Goal: Task Accomplishment & Management: Complete application form

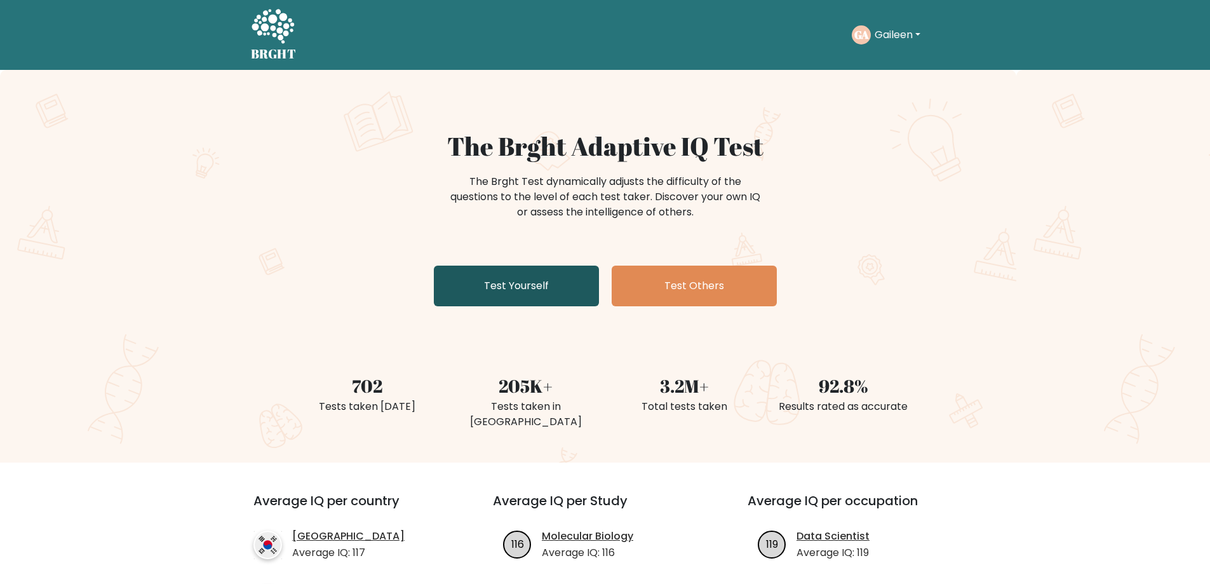
click at [549, 291] on link "Test Yourself" at bounding box center [516, 286] width 165 height 41
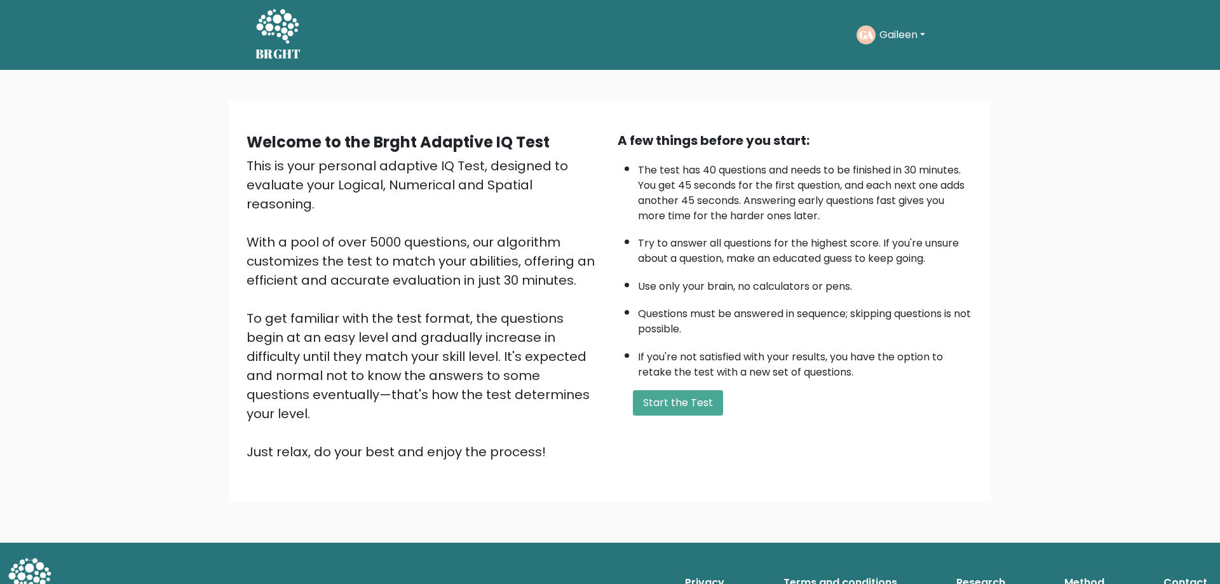
click at [682, 428] on div "Welcome to the Brght Adaptive IQ Test This is your personal adaptive IQ Test, d…" at bounding box center [610, 301] width 742 height 341
click at [673, 410] on button "Start the Test" at bounding box center [678, 402] width 90 height 25
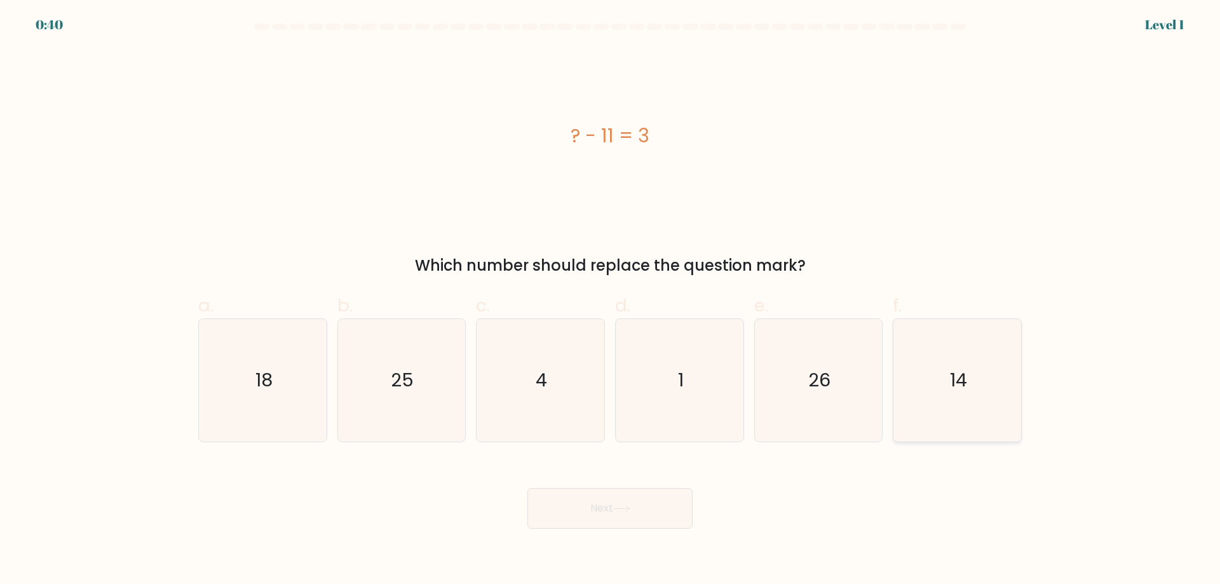
click at [970, 360] on icon "14" at bounding box center [957, 380] width 123 height 123
click at [611, 301] on input "f. 14" at bounding box center [610, 296] width 1 height 8
radio input "true"
click at [593, 501] on button "Next" at bounding box center [609, 508] width 165 height 41
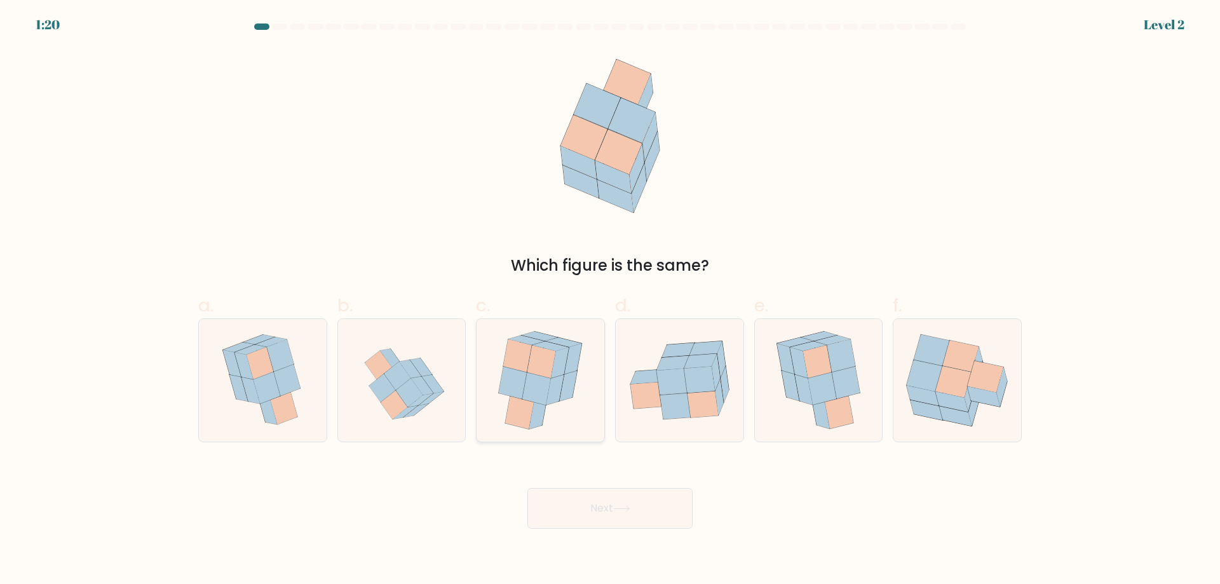
click at [569, 389] on icon at bounding box center [569, 385] width 18 height 30
click at [610, 301] on input "c." at bounding box center [610, 296] width 1 height 8
radio input "true"
click at [578, 525] on button "Next" at bounding box center [609, 508] width 165 height 41
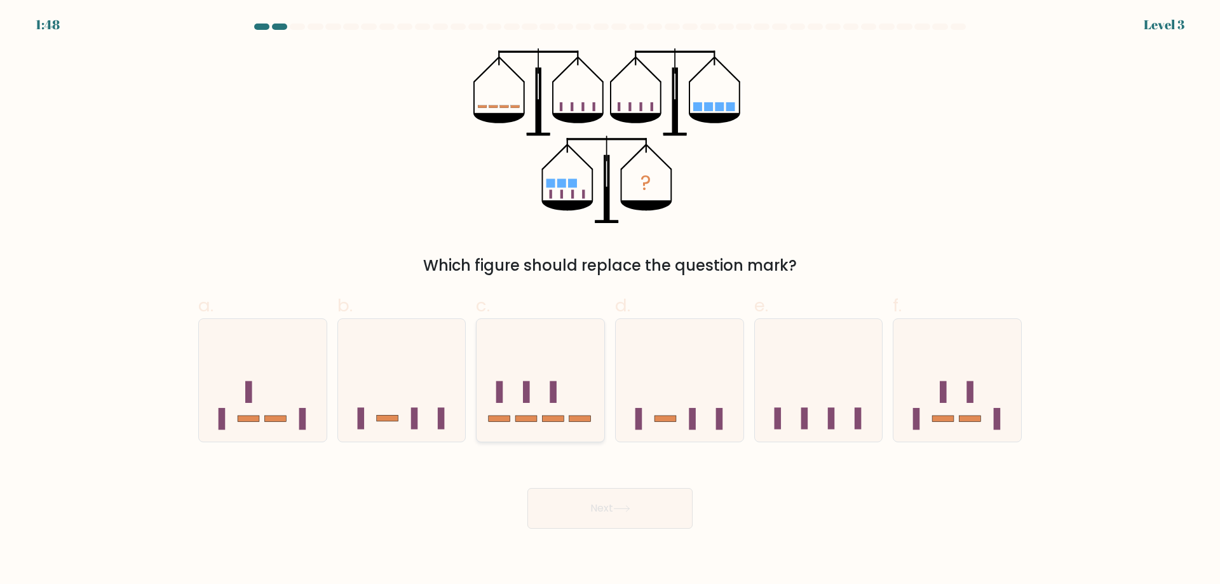
click at [538, 404] on icon at bounding box center [540, 379] width 128 height 105
click at [610, 301] on input "c." at bounding box center [610, 296] width 1 height 8
radio input "true"
click at [614, 491] on button "Next" at bounding box center [609, 508] width 165 height 41
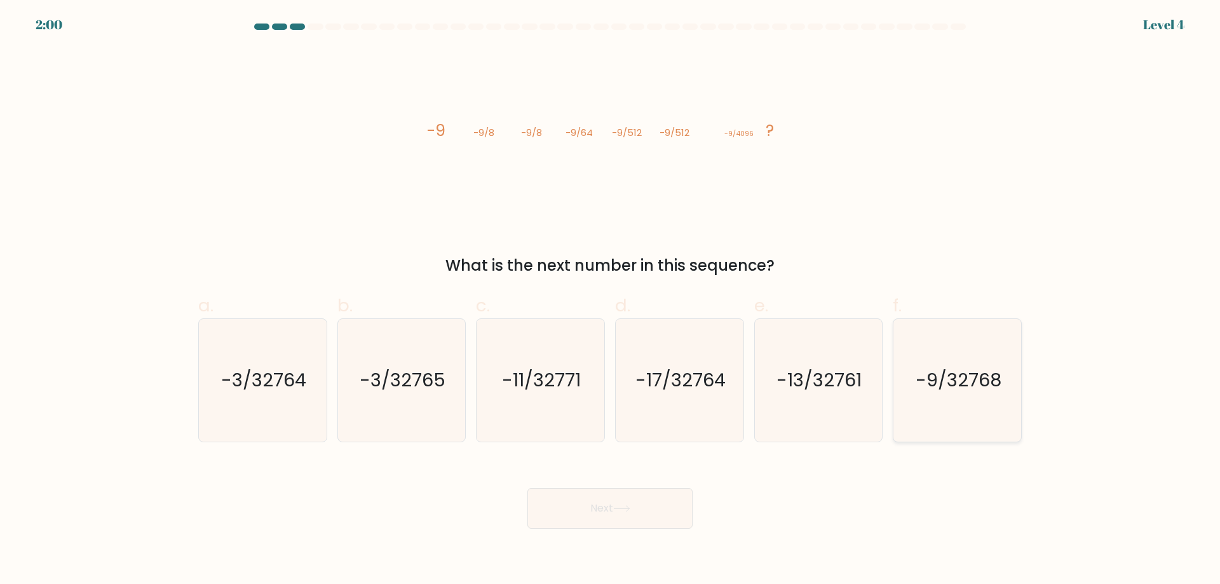
click at [984, 386] on text "-9/32768" at bounding box center [959, 379] width 86 height 25
click at [611, 301] on input "f. -9/32768" at bounding box center [610, 296] width 1 height 8
radio input "true"
click at [583, 497] on button "Next" at bounding box center [609, 508] width 165 height 41
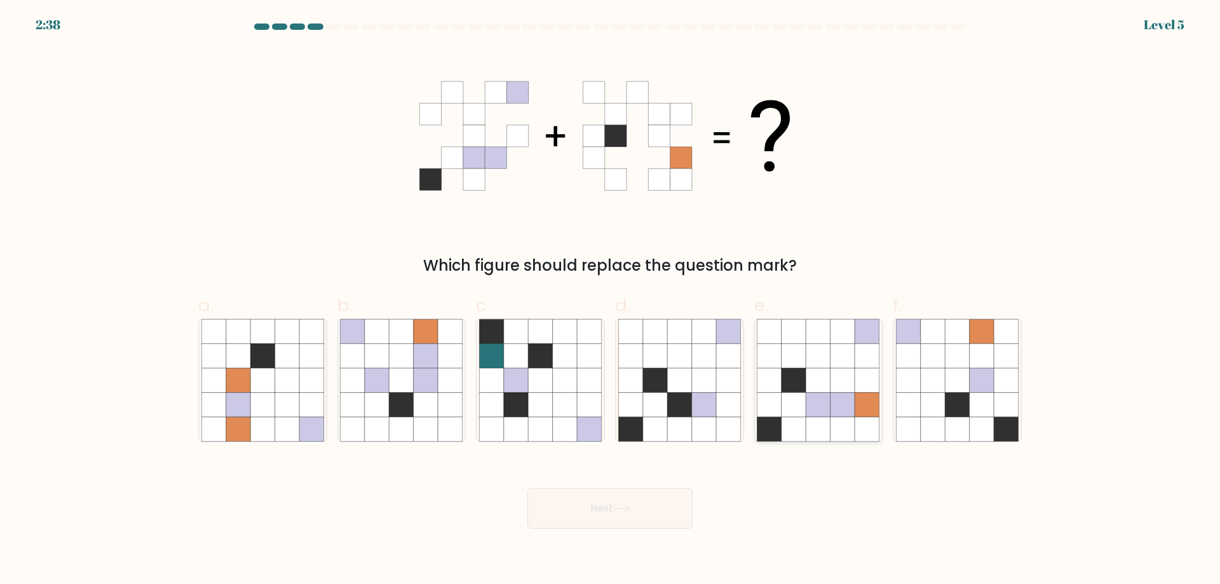
click at [839, 410] on icon at bounding box center [842, 405] width 24 height 24
click at [611, 301] on input "e." at bounding box center [610, 296] width 1 height 8
radio input "true"
click at [644, 518] on button "Next" at bounding box center [609, 508] width 165 height 41
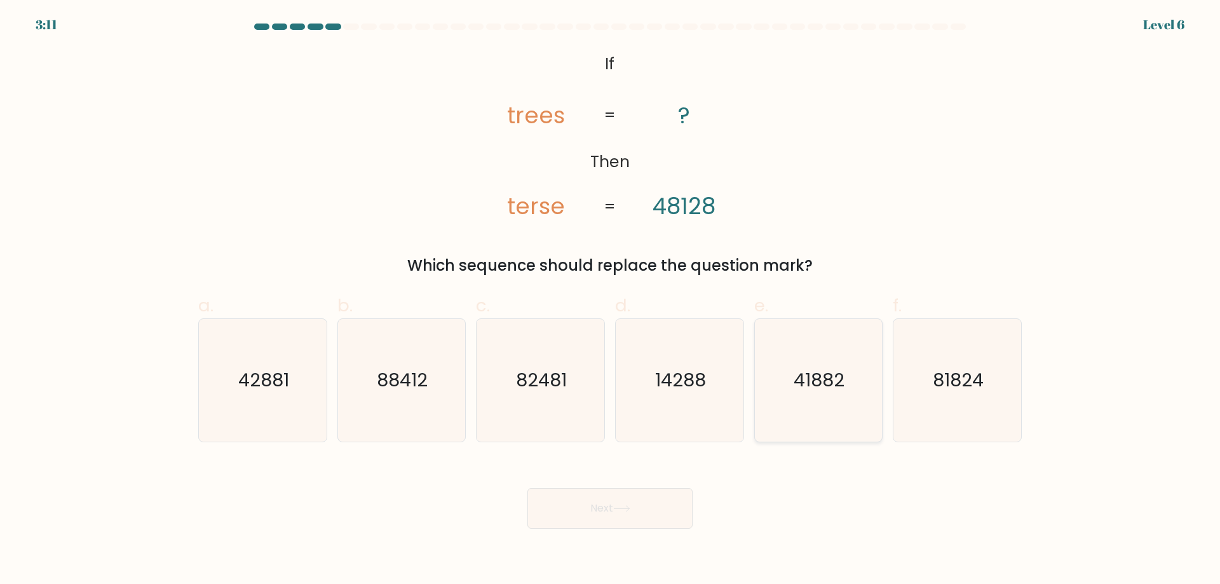
click at [803, 367] on icon "41882" at bounding box center [818, 380] width 123 height 123
click at [611, 301] on input "e. 41882" at bounding box center [610, 296] width 1 height 8
radio input "true"
click at [614, 498] on button "Next" at bounding box center [609, 508] width 165 height 41
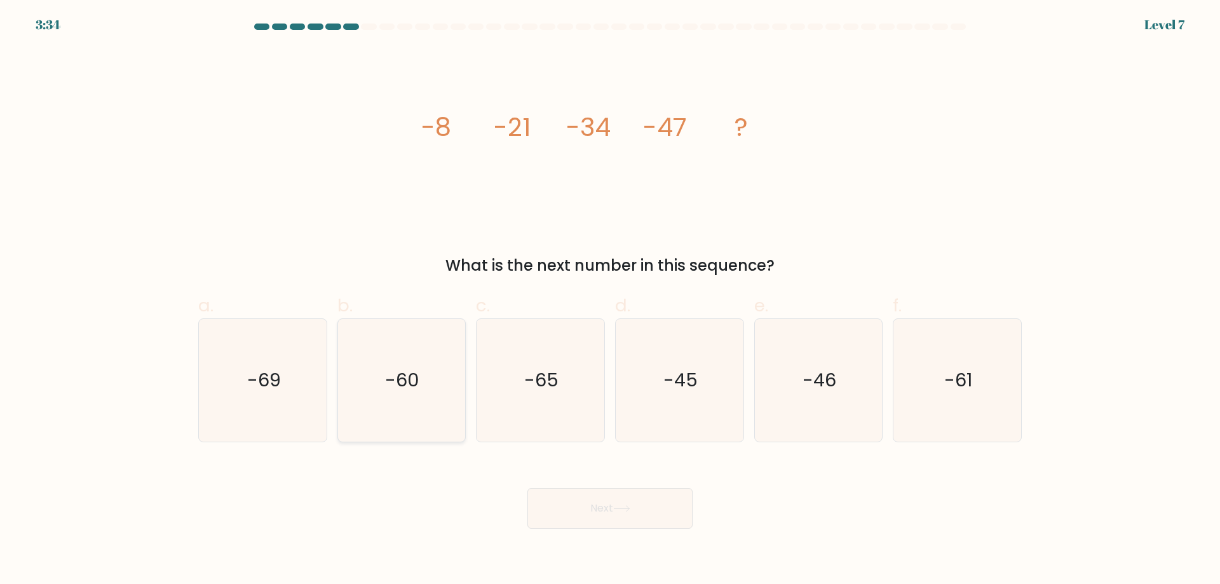
click at [457, 336] on icon "-60" at bounding box center [401, 380] width 123 height 123
click at [610, 301] on input "b. -60" at bounding box center [610, 296] width 1 height 8
radio input "true"
click at [651, 496] on button "Next" at bounding box center [609, 508] width 165 height 41
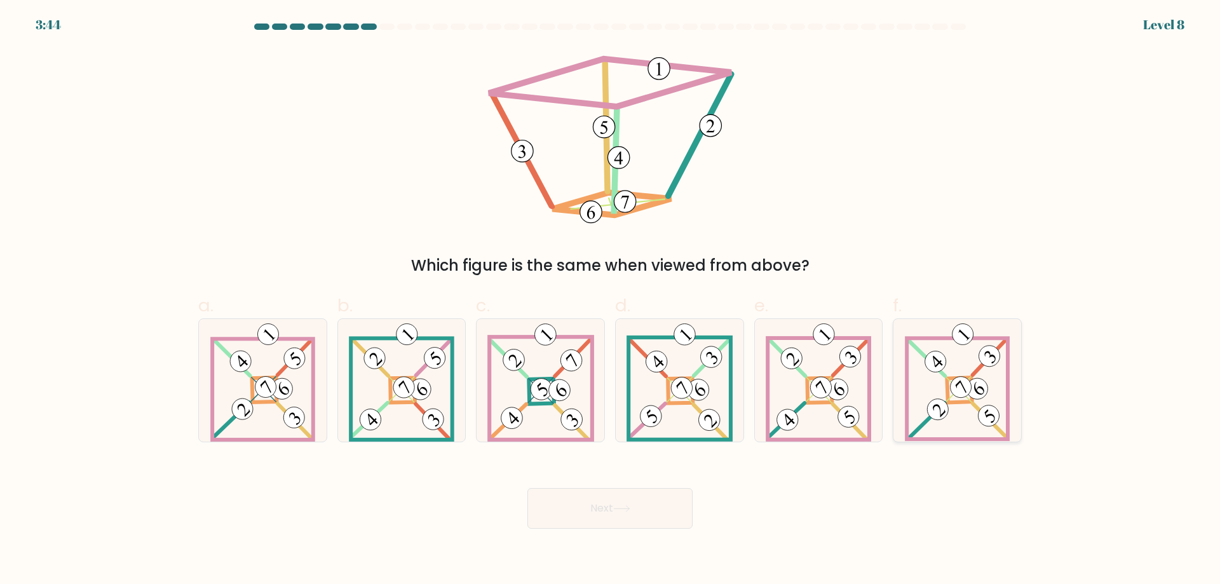
click at [951, 396] on 684 at bounding box center [959, 389] width 25 height 25
click at [611, 301] on input "f." at bounding box center [610, 296] width 1 height 8
radio input "true"
click at [637, 510] on button "Next" at bounding box center [609, 508] width 165 height 41
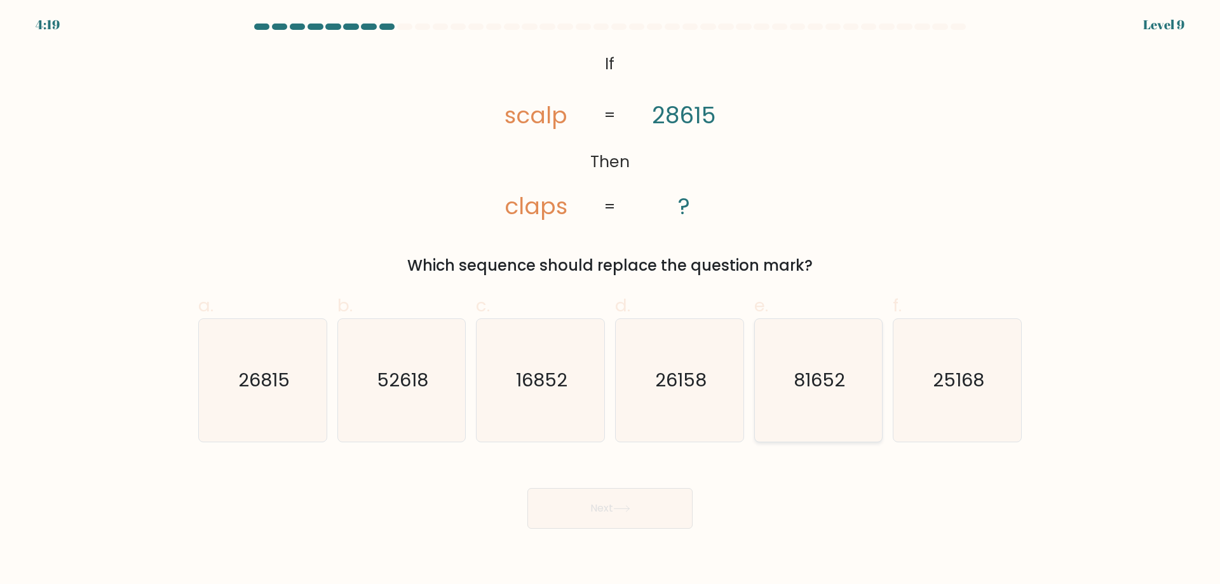
click at [827, 391] on text "81652" at bounding box center [819, 379] width 51 height 25
click at [611, 301] on input "e. 81652" at bounding box center [610, 296] width 1 height 8
radio input "true"
click at [585, 493] on button "Next" at bounding box center [609, 508] width 165 height 41
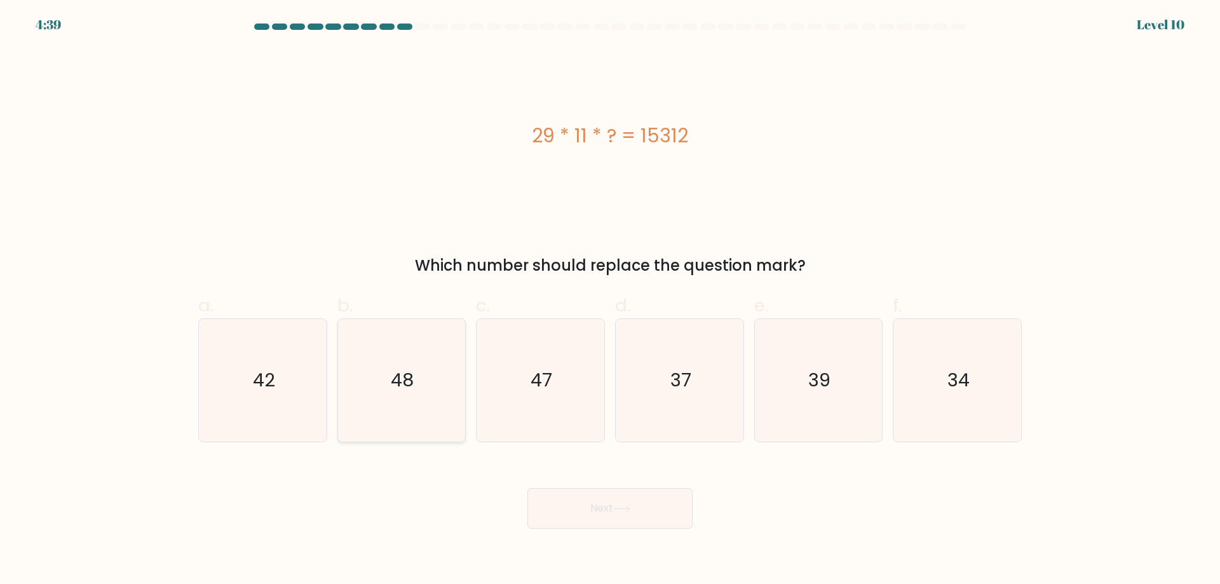
click at [398, 368] on text "48" at bounding box center [402, 379] width 23 height 25
click at [610, 301] on input "b. 48" at bounding box center [610, 296] width 1 height 8
radio input "true"
click at [636, 489] on button "Next" at bounding box center [609, 508] width 165 height 41
click at [644, 505] on button "Next" at bounding box center [609, 508] width 165 height 41
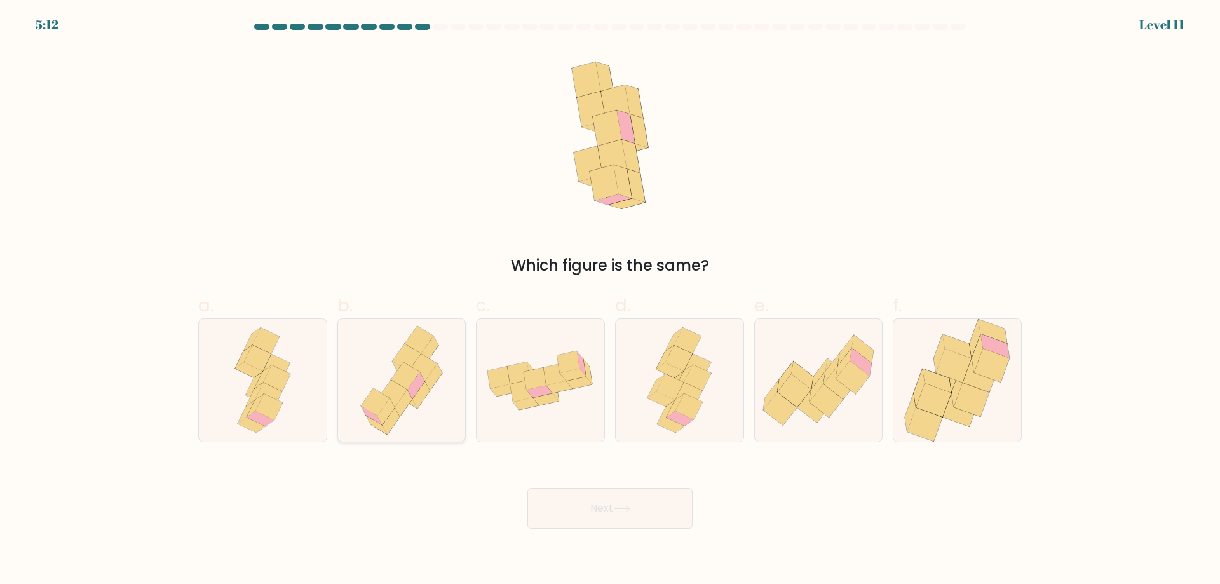
click at [398, 401] on icon at bounding box center [393, 393] width 29 height 27
click at [610, 301] on input "b." at bounding box center [610, 296] width 1 height 8
radio input "true"
click at [611, 528] on button "Next" at bounding box center [609, 508] width 165 height 41
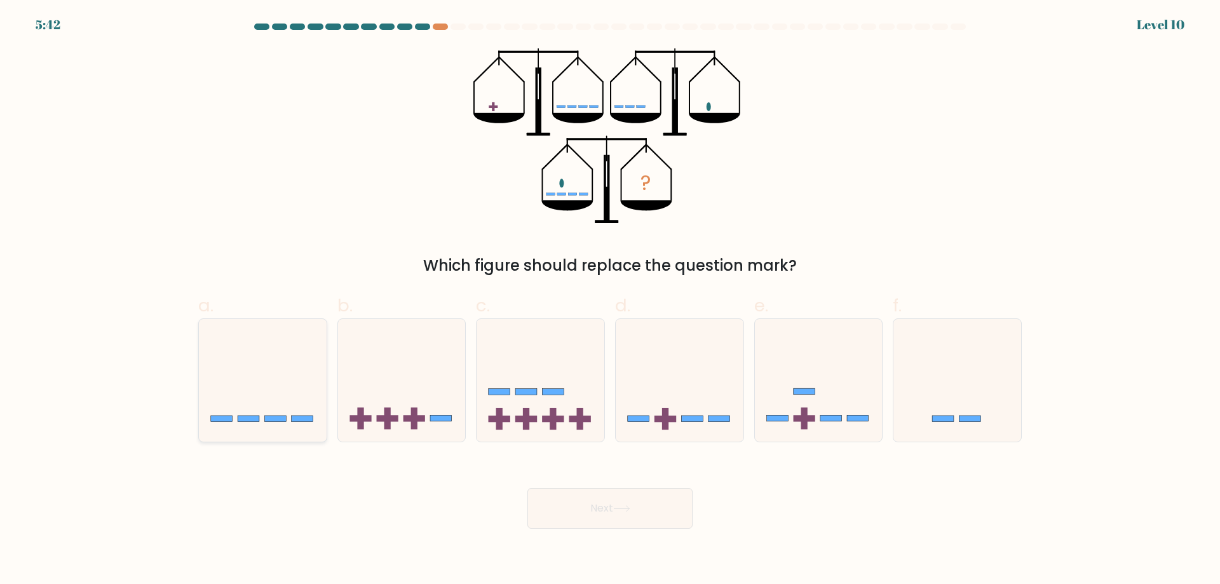
click at [312, 394] on icon at bounding box center [263, 379] width 128 height 105
click at [610, 301] on input "a." at bounding box center [610, 296] width 1 height 8
radio input "true"
click at [588, 488] on button "Next" at bounding box center [609, 508] width 165 height 41
click at [601, 508] on button "Next" at bounding box center [609, 508] width 165 height 41
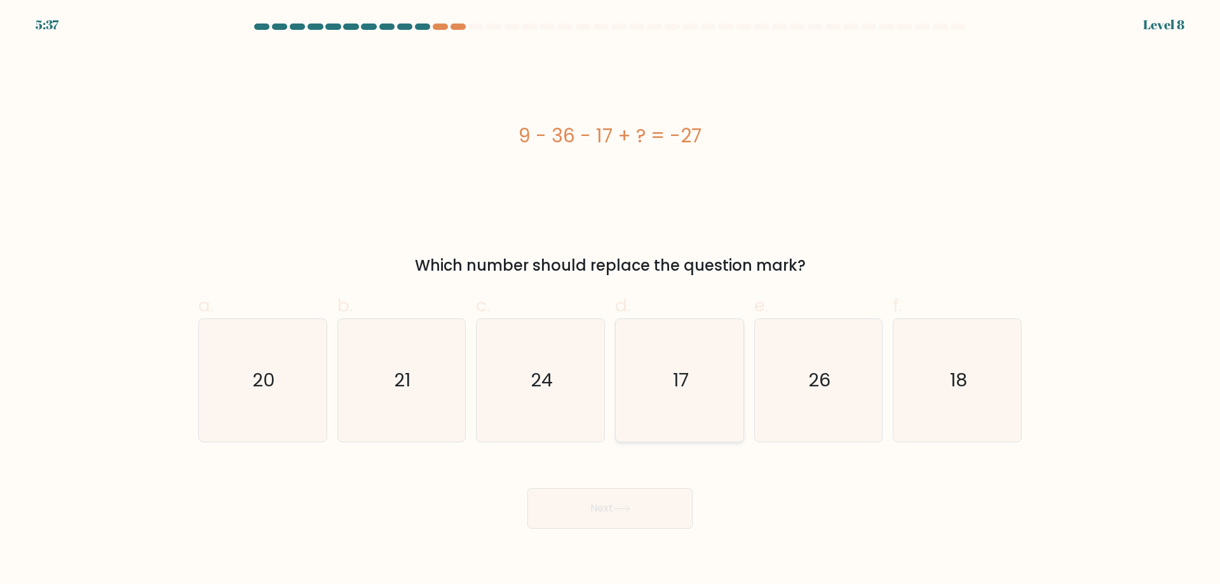
click at [708, 376] on icon "17" at bounding box center [679, 380] width 123 height 123
click at [611, 301] on input "d. 17" at bounding box center [610, 296] width 1 height 8
radio input "true"
click at [645, 463] on div "Next" at bounding box center [610, 492] width 839 height 71
click at [630, 520] on button "Next" at bounding box center [609, 508] width 165 height 41
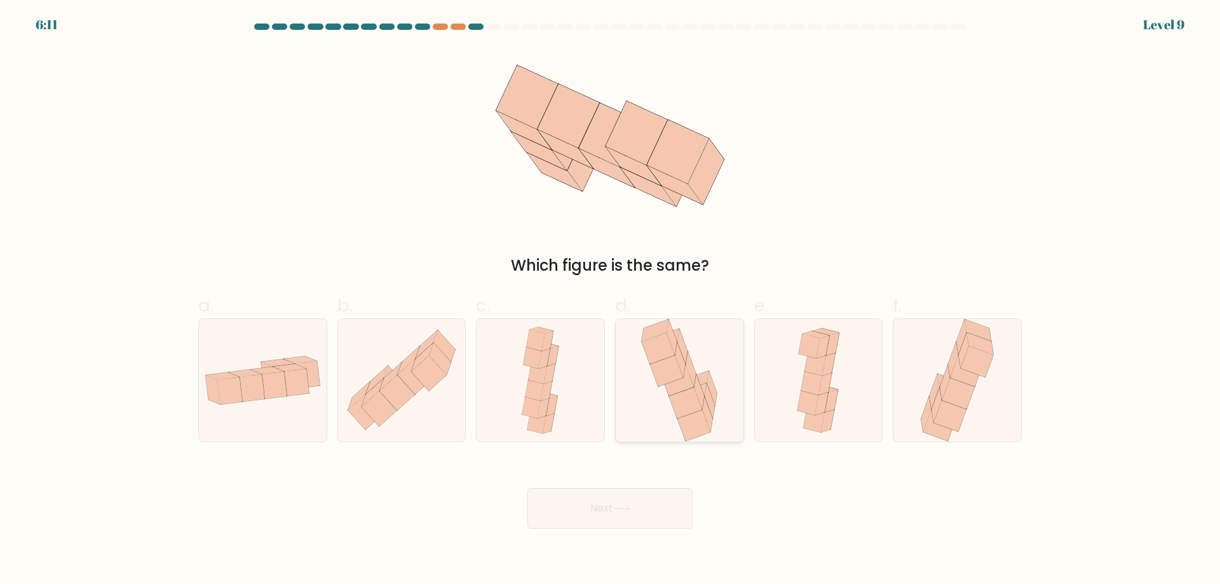
click at [670, 368] on icon at bounding box center [666, 370] width 33 height 31
click at [611, 301] on input "d." at bounding box center [610, 296] width 1 height 8
radio input "true"
click at [625, 487] on div "Next" at bounding box center [610, 492] width 839 height 71
click at [668, 506] on button "Next" at bounding box center [609, 508] width 165 height 41
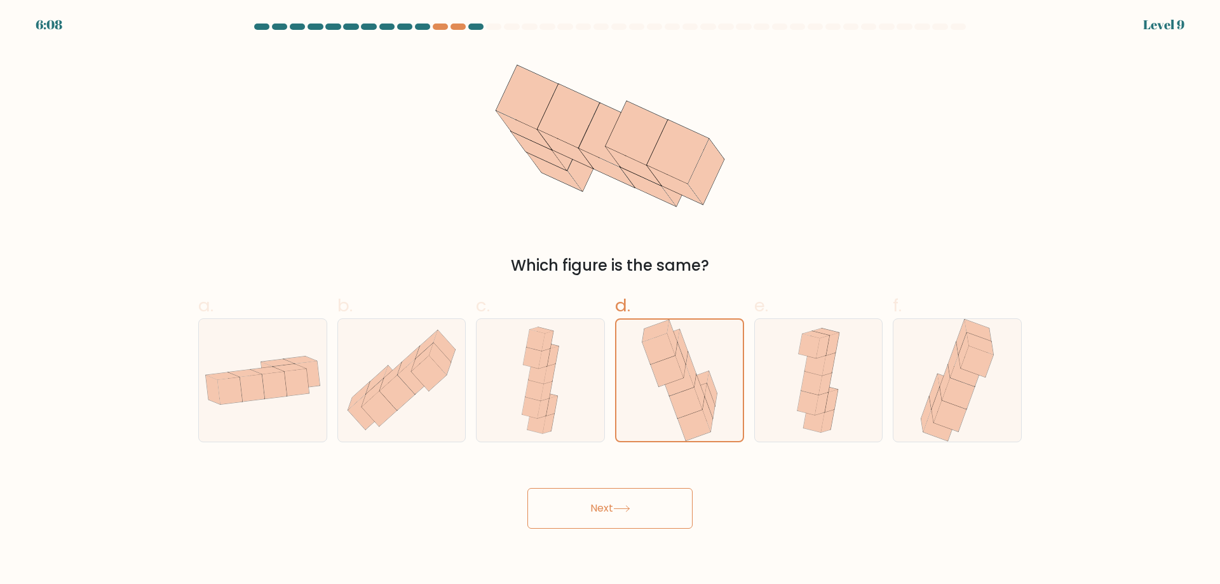
click at [632, 516] on button "Next" at bounding box center [609, 508] width 165 height 41
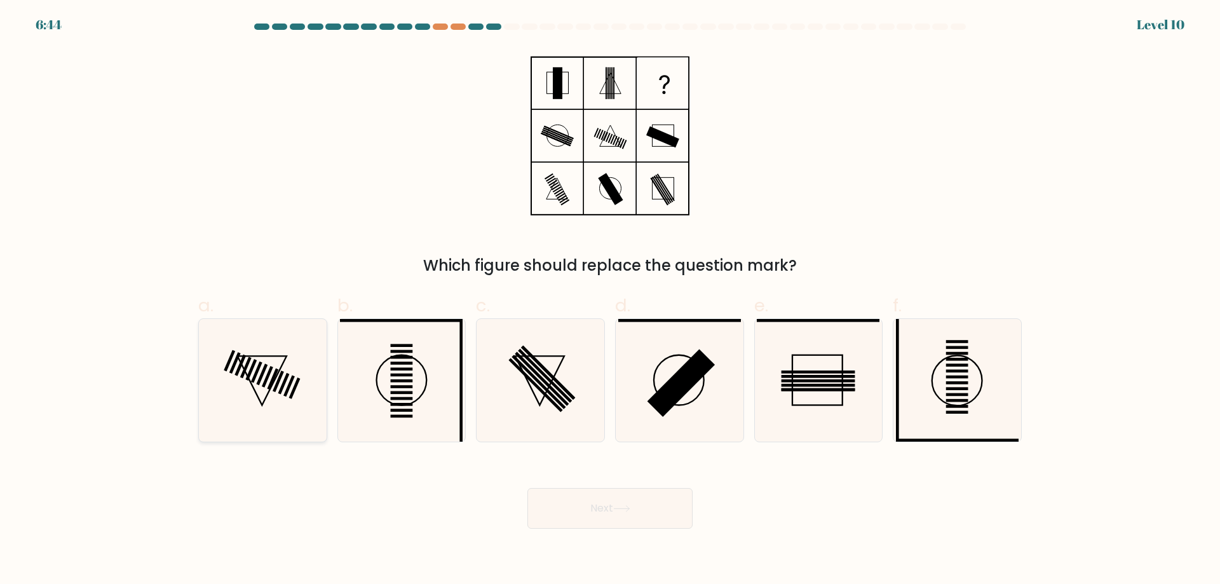
click at [277, 403] on icon at bounding box center [262, 380] width 123 height 123
click at [610, 301] on input "a." at bounding box center [610, 296] width 1 height 8
radio input "true"
click at [1001, 368] on icon at bounding box center [957, 380] width 123 height 123
click at [611, 301] on input "f." at bounding box center [610, 296] width 1 height 8
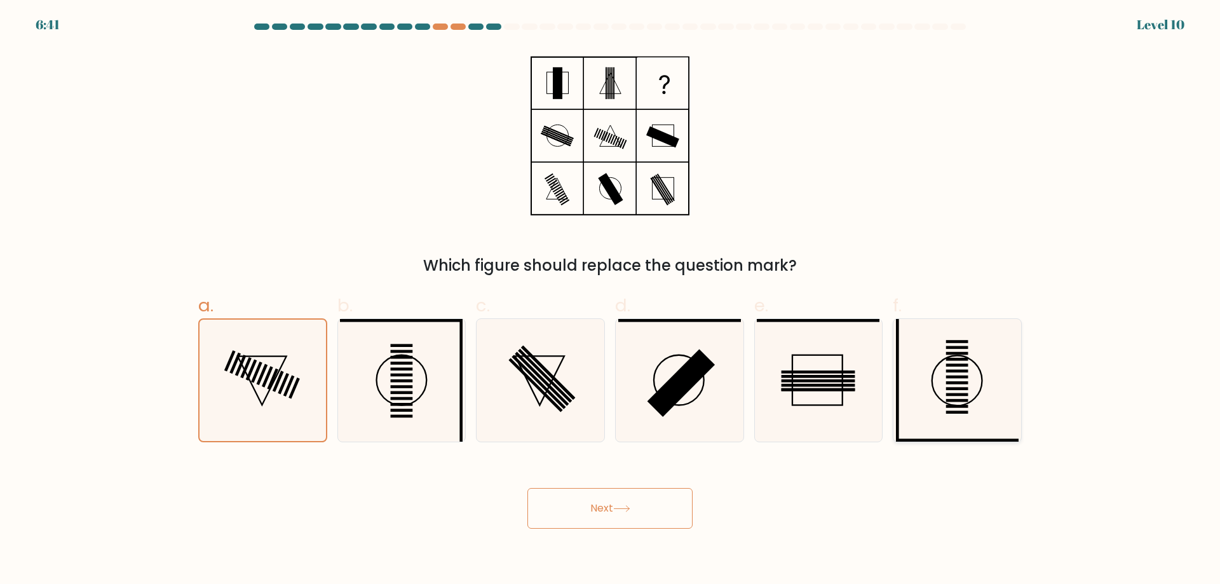
radio input "true"
click at [621, 503] on button "Next" at bounding box center [609, 508] width 165 height 41
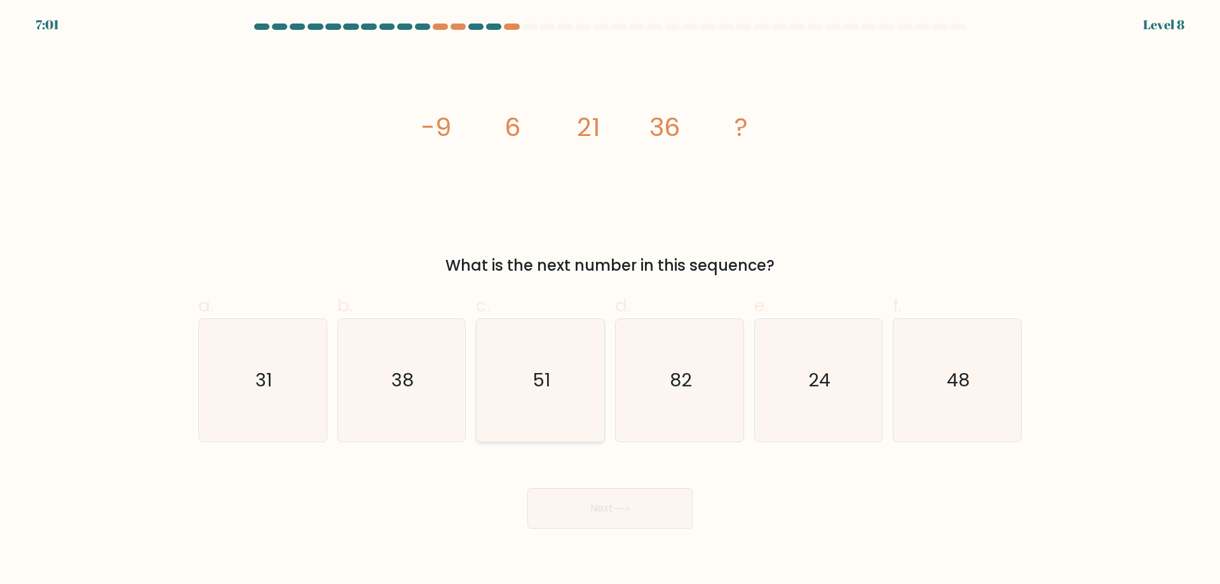
click at [511, 402] on icon "51" at bounding box center [540, 380] width 123 height 123
click at [610, 301] on input "c. 51" at bounding box center [610, 296] width 1 height 8
radio input "true"
click at [630, 499] on button "Next" at bounding box center [609, 508] width 165 height 41
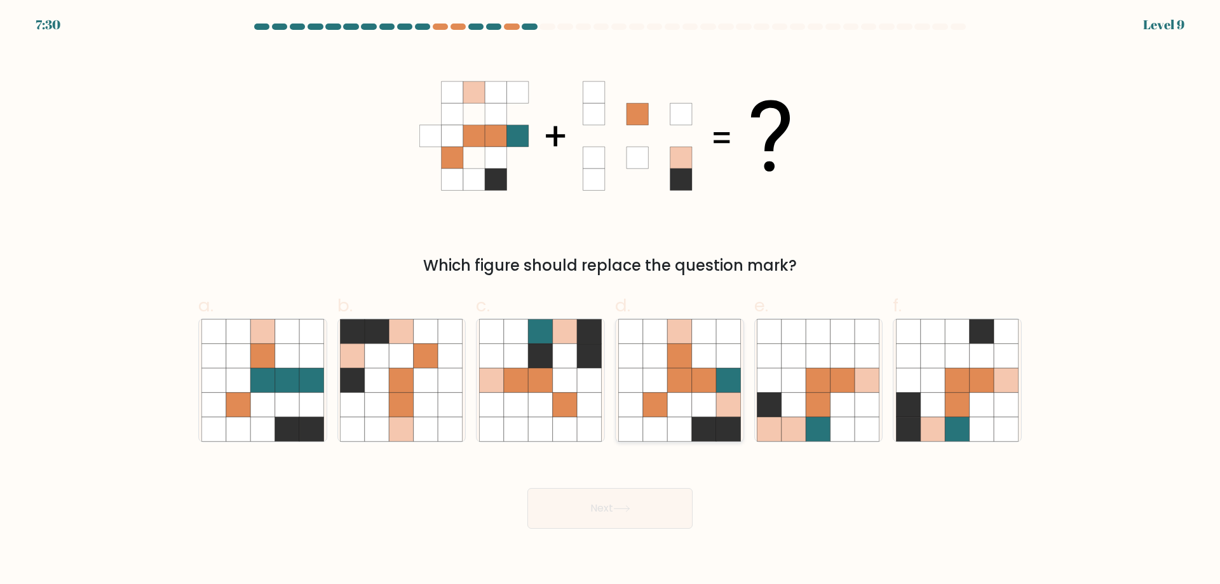
click at [676, 403] on icon at bounding box center [679, 405] width 24 height 24
click at [611, 301] on input "d." at bounding box center [610, 296] width 1 height 8
radio input "true"
click at [595, 517] on button "Next" at bounding box center [609, 508] width 165 height 41
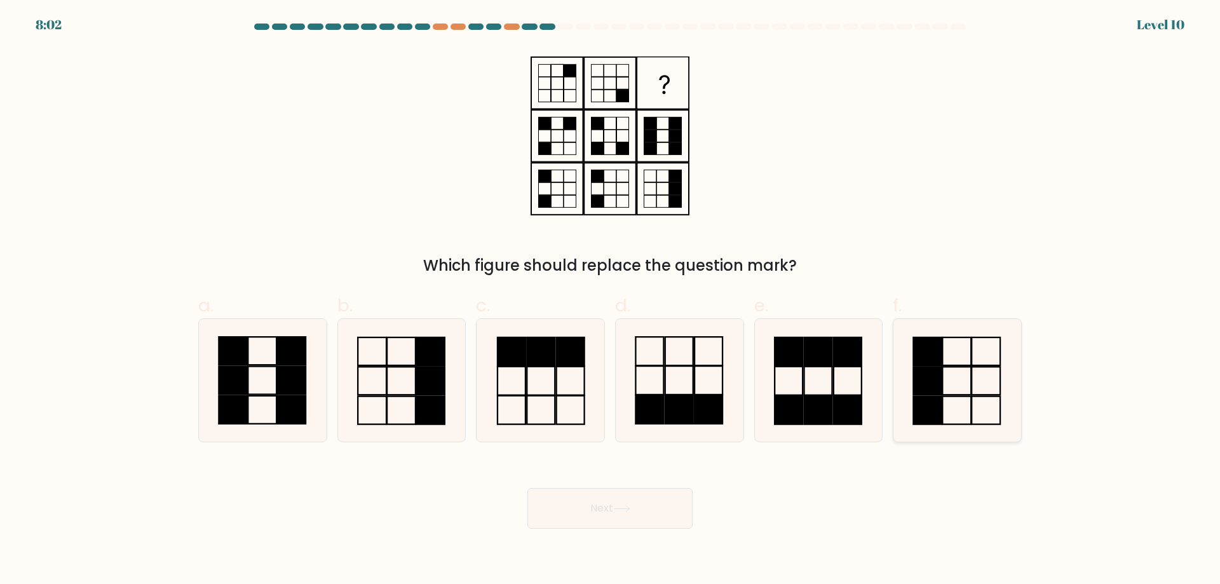
click at [909, 358] on icon at bounding box center [957, 380] width 123 height 123
click at [611, 301] on input "f." at bounding box center [610, 296] width 1 height 8
radio input "true"
click at [607, 490] on button "Next" at bounding box center [609, 508] width 165 height 41
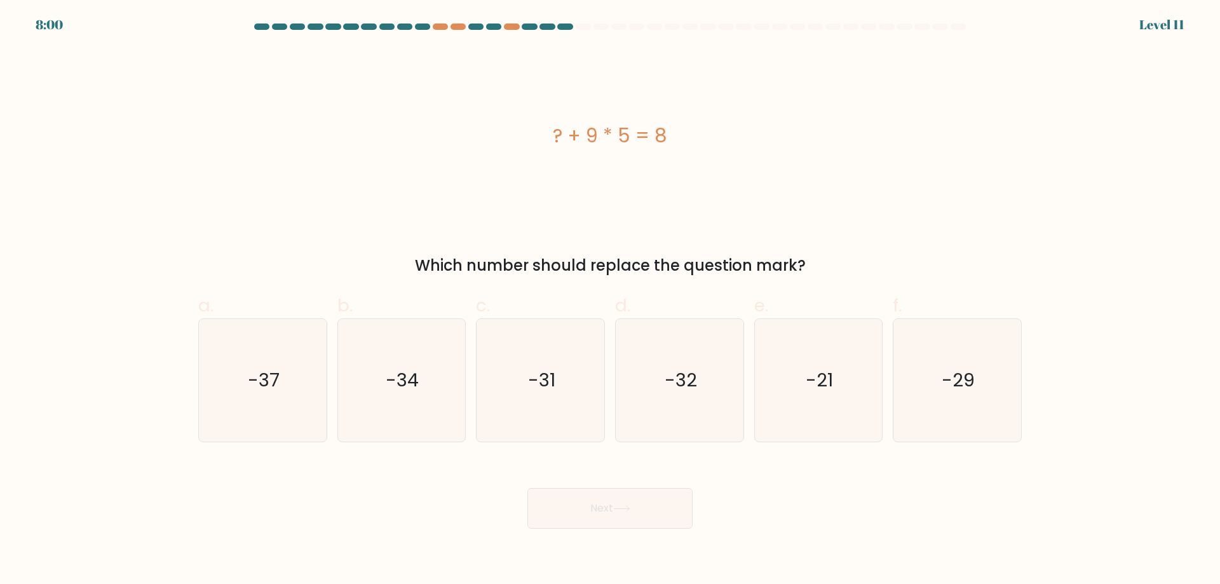
click at [599, 526] on button "Next" at bounding box center [609, 508] width 165 height 41
click at [809, 160] on div "? + 9 * 5 = 8" at bounding box center [609, 135] width 823 height 175
click at [316, 398] on icon "-37" at bounding box center [262, 380] width 123 height 123
click at [610, 301] on input "a. -37" at bounding box center [610, 296] width 1 height 8
radio input "true"
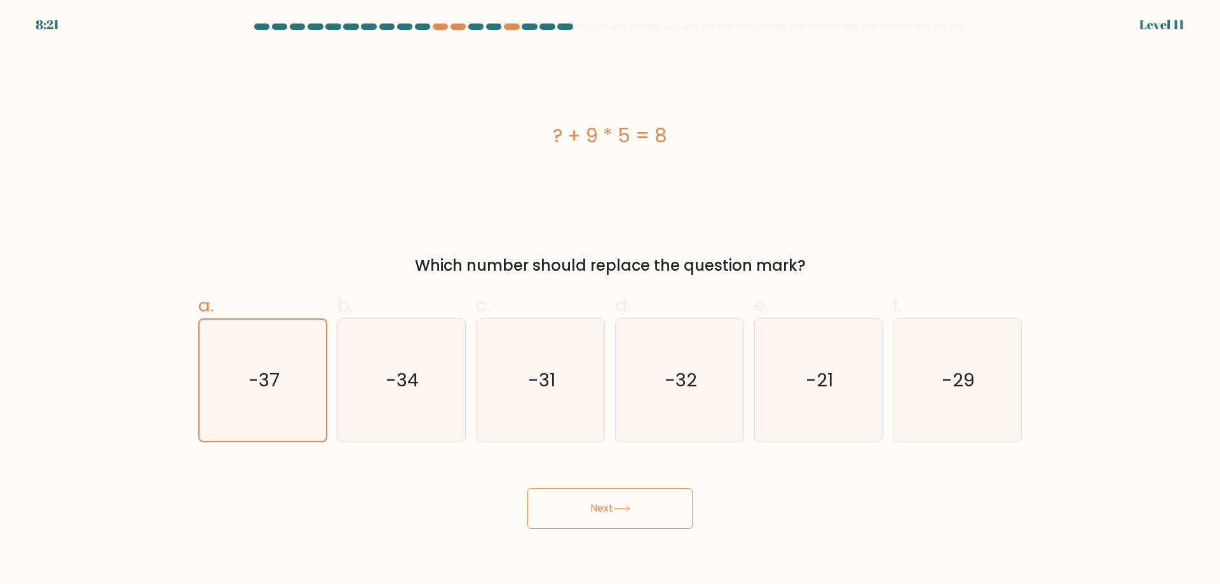
click at [630, 482] on div "Next" at bounding box center [610, 492] width 839 height 71
click at [624, 511] on icon at bounding box center [621, 508] width 17 height 7
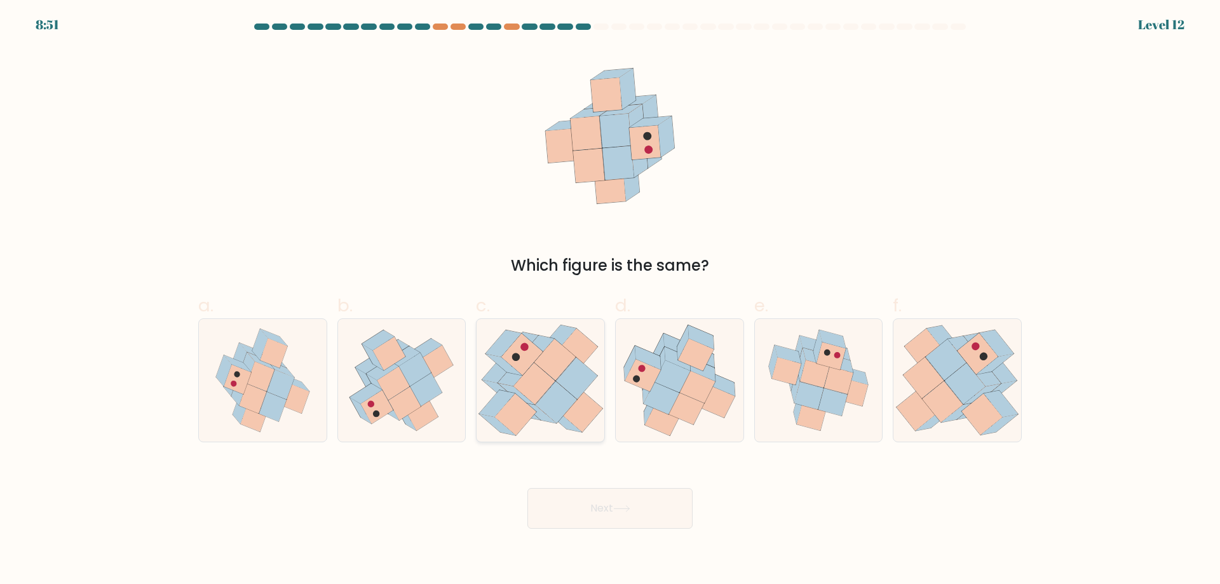
click at [531, 388] on icon at bounding box center [533, 384] width 41 height 42
click at [610, 301] on input "c." at bounding box center [610, 296] width 1 height 8
radio input "true"
click at [673, 360] on icon at bounding box center [678, 359] width 26 height 24
click at [611, 301] on input "d." at bounding box center [610, 296] width 1 height 8
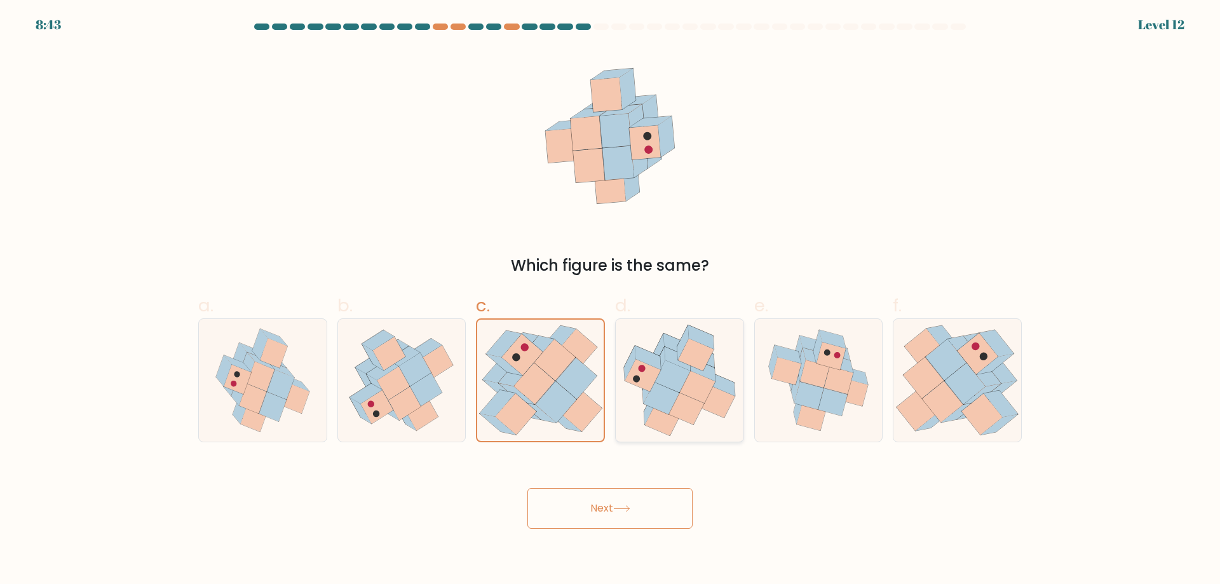
radio input "true"
click at [675, 476] on div "Next" at bounding box center [610, 492] width 839 height 71
click at [665, 503] on button "Next" at bounding box center [609, 508] width 165 height 41
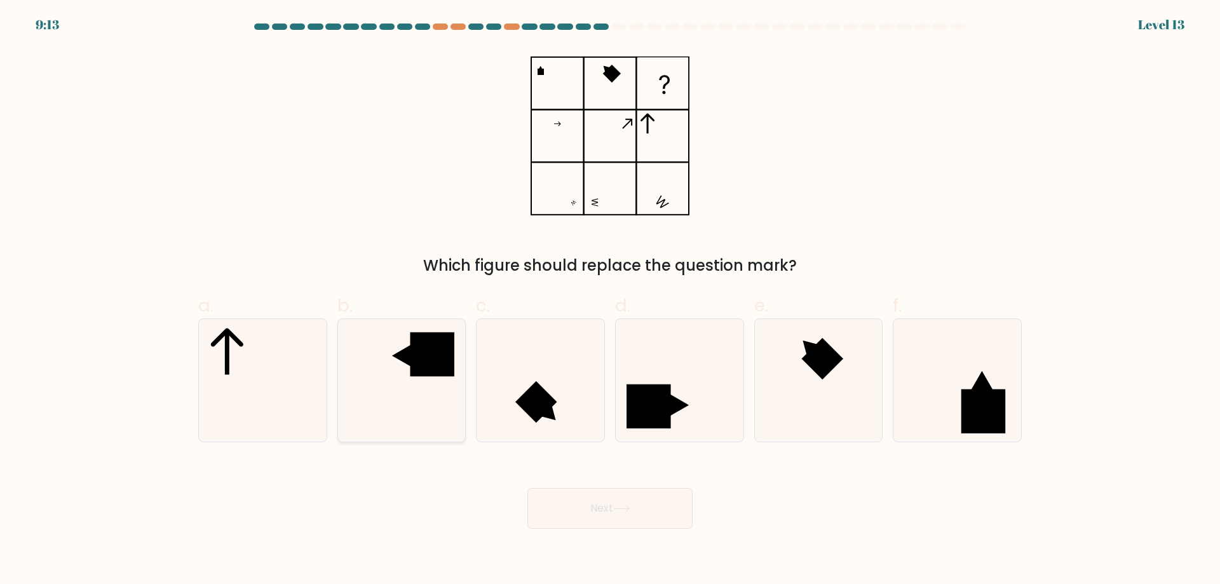
click at [418, 368] on rect at bounding box center [432, 354] width 44 height 44
click at [610, 301] on input "b." at bounding box center [610, 296] width 1 height 8
radio input "true"
click at [582, 493] on button "Next" at bounding box center [609, 508] width 165 height 41
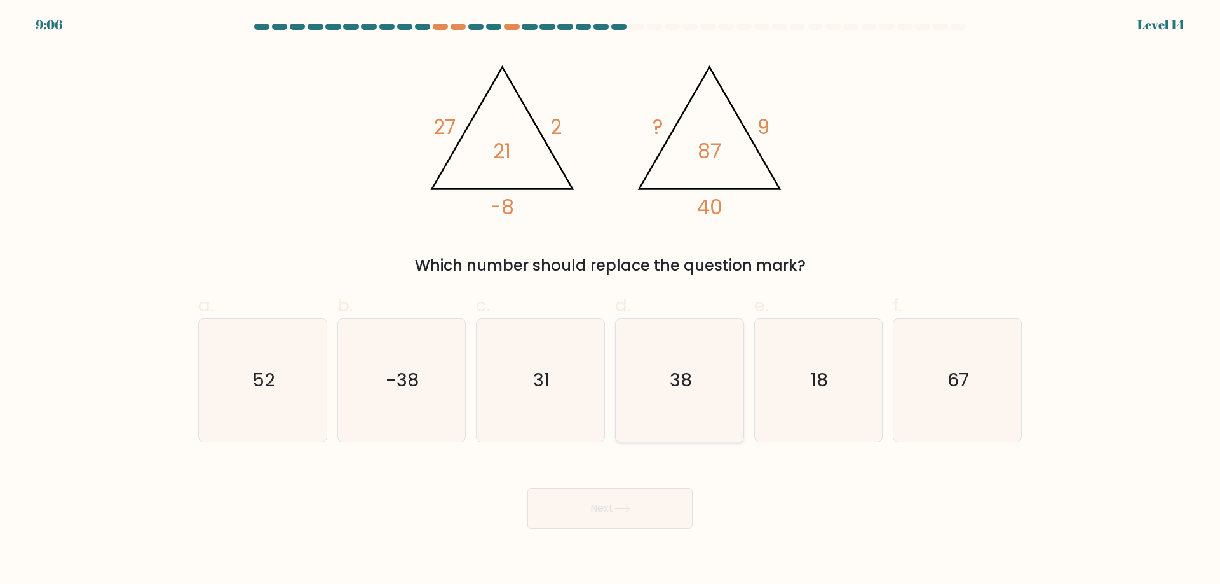
click at [719, 393] on icon "38" at bounding box center [679, 380] width 123 height 123
click at [611, 301] on input "d. 38" at bounding box center [610, 296] width 1 height 8
radio input "true"
click at [649, 500] on button "Next" at bounding box center [609, 508] width 165 height 41
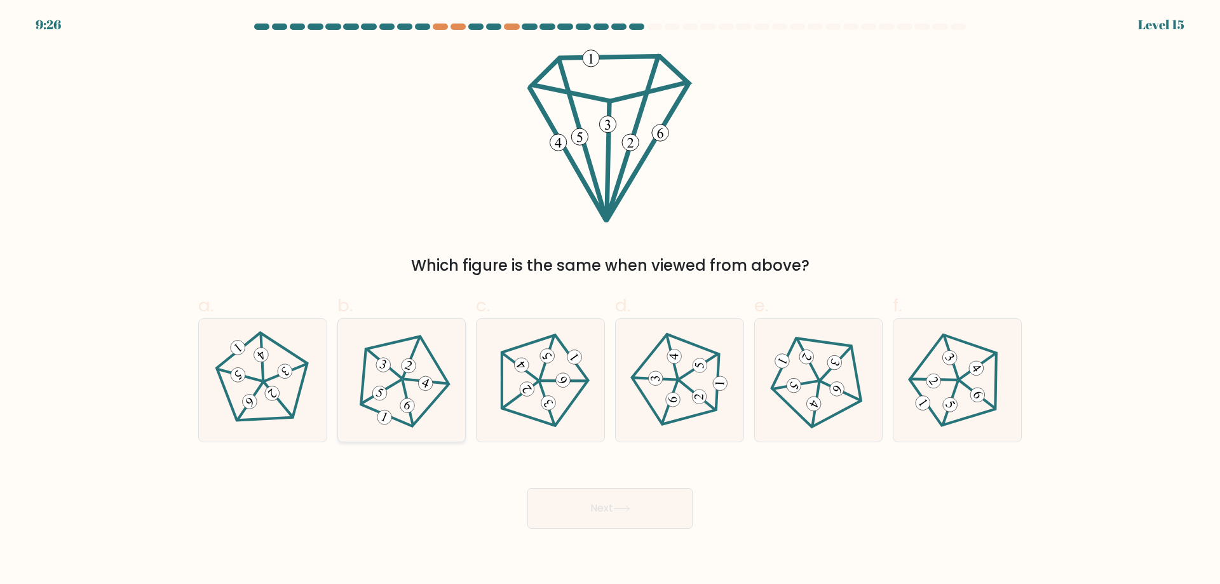
click at [406, 358] on icon at bounding box center [402, 380] width 98 height 98
click at [610, 301] on input "b." at bounding box center [610, 296] width 1 height 8
radio input "true"
click at [567, 517] on button "Next" at bounding box center [609, 508] width 165 height 41
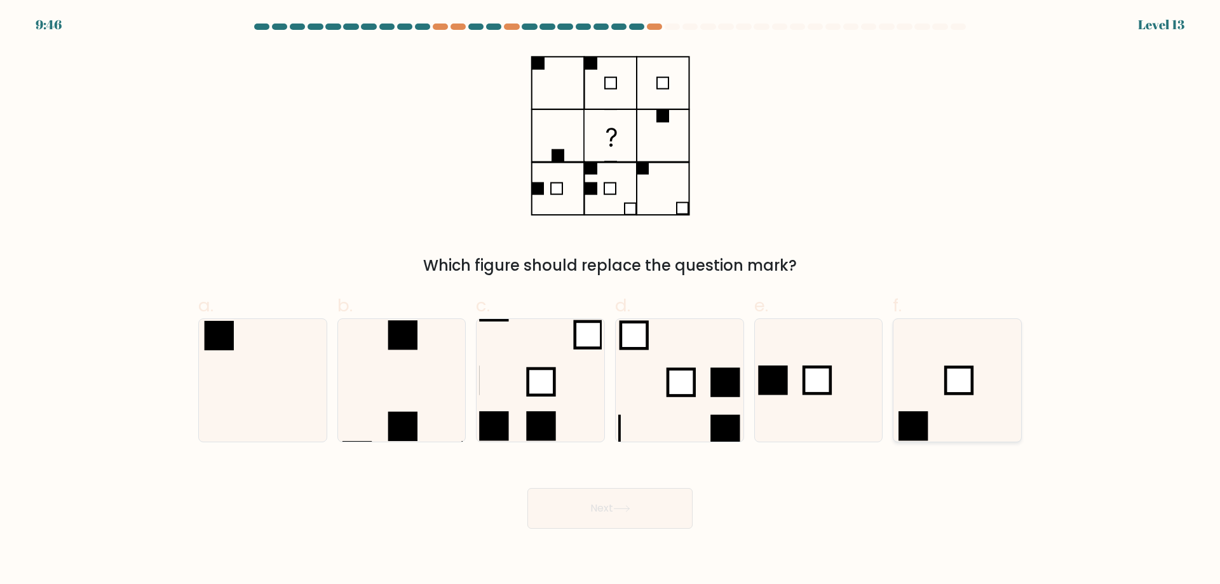
click at [934, 395] on icon at bounding box center [957, 380] width 123 height 123
click at [611, 301] on input "f." at bounding box center [610, 296] width 1 height 8
radio input "true"
click at [604, 503] on button "Next" at bounding box center [609, 508] width 165 height 41
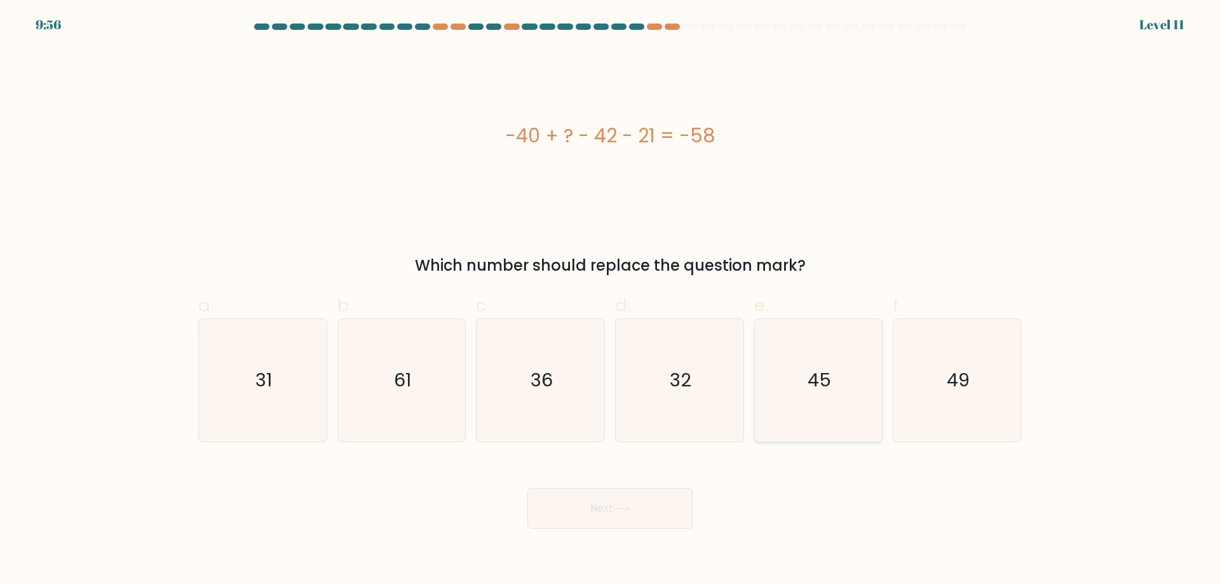
click at [835, 378] on icon "45" at bounding box center [818, 380] width 123 height 123
click at [611, 301] on input "e. 45" at bounding box center [610, 296] width 1 height 8
radio input "true"
click at [590, 504] on button "Next" at bounding box center [609, 508] width 165 height 41
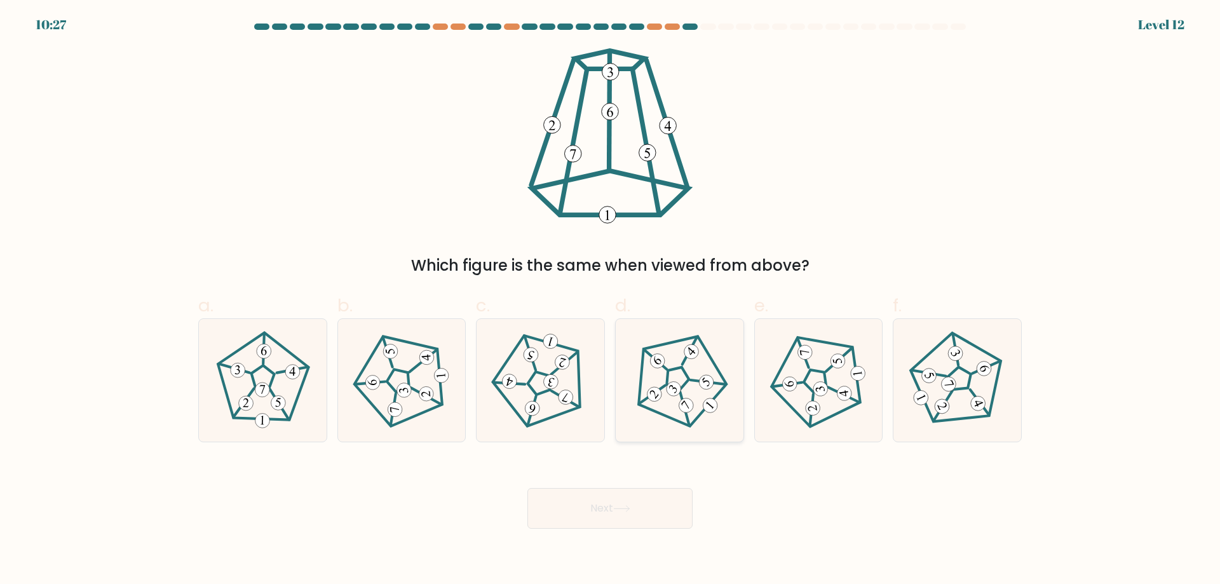
click at [703, 393] on icon at bounding box center [679, 380] width 98 height 98
click at [611, 301] on input "d." at bounding box center [610, 296] width 1 height 8
radio input "true"
click at [659, 503] on button "Next" at bounding box center [609, 508] width 165 height 41
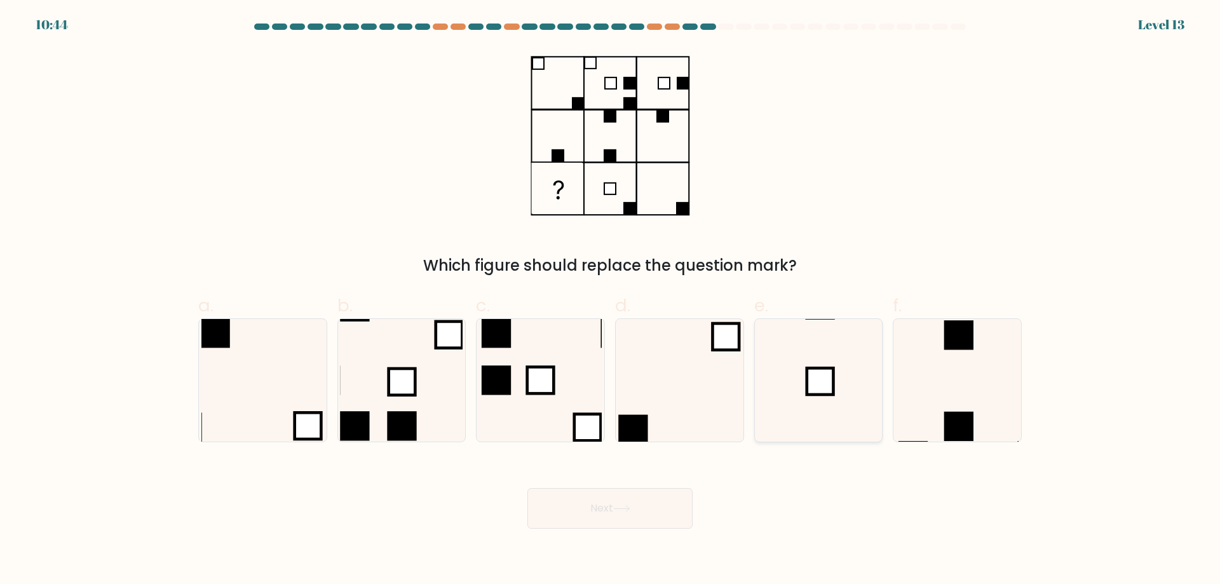
click at [823, 412] on icon at bounding box center [818, 380] width 123 height 123
click at [611, 301] on input "e." at bounding box center [610, 296] width 1 height 8
radio input "true"
click at [637, 522] on button "Next" at bounding box center [609, 508] width 165 height 41
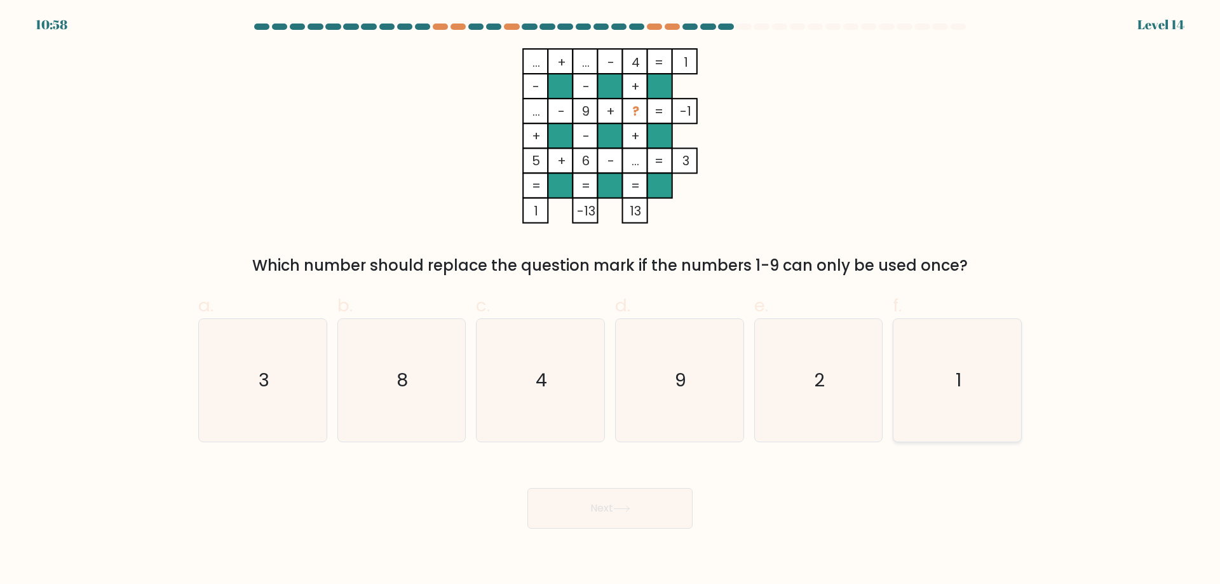
click at [977, 336] on icon "1" at bounding box center [957, 380] width 123 height 123
click at [611, 301] on input "f. 1" at bounding box center [610, 296] width 1 height 8
radio input "true"
click at [585, 492] on button "Next" at bounding box center [609, 508] width 165 height 41
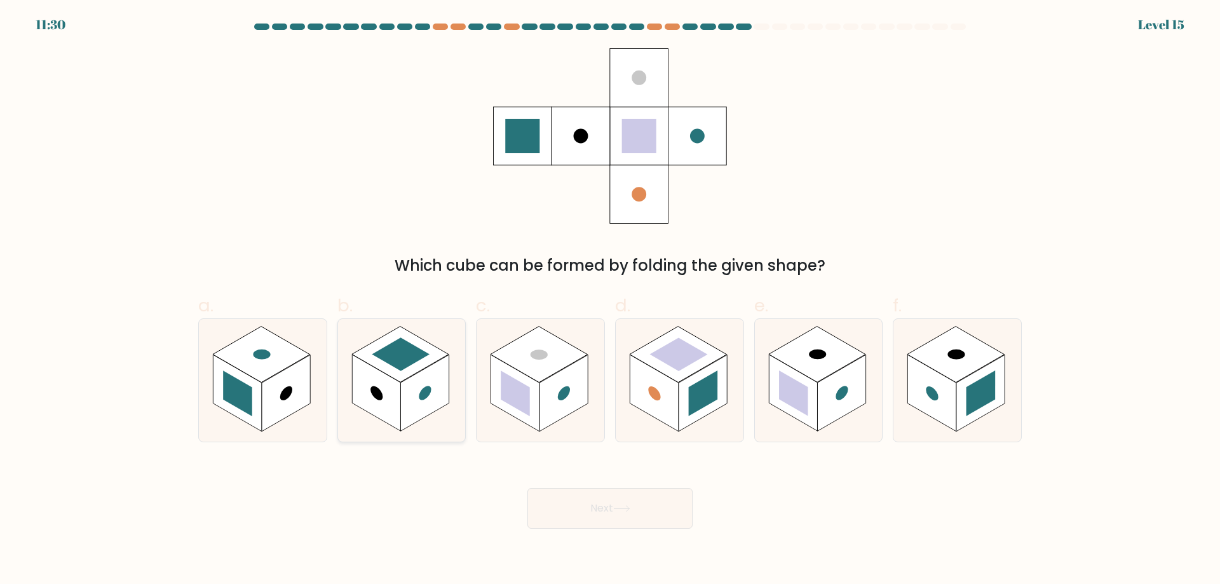
click at [397, 365] on rect at bounding box center [401, 353] width 58 height 33
click at [610, 301] on input "b." at bounding box center [610, 296] width 1 height 8
radio input "true"
click at [585, 506] on button "Next" at bounding box center [609, 508] width 165 height 41
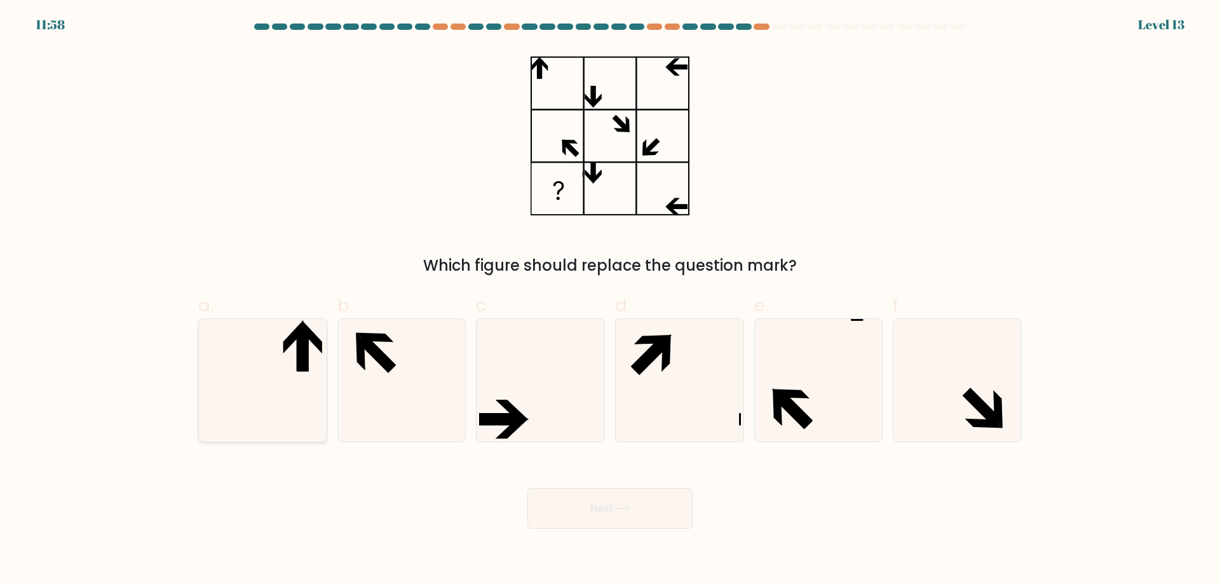
click at [302, 358] on icon at bounding box center [301, 349] width 11 height 43
click at [610, 301] on input "a." at bounding box center [610, 296] width 1 height 8
radio input "true"
click at [678, 506] on button "Next" at bounding box center [609, 508] width 165 height 41
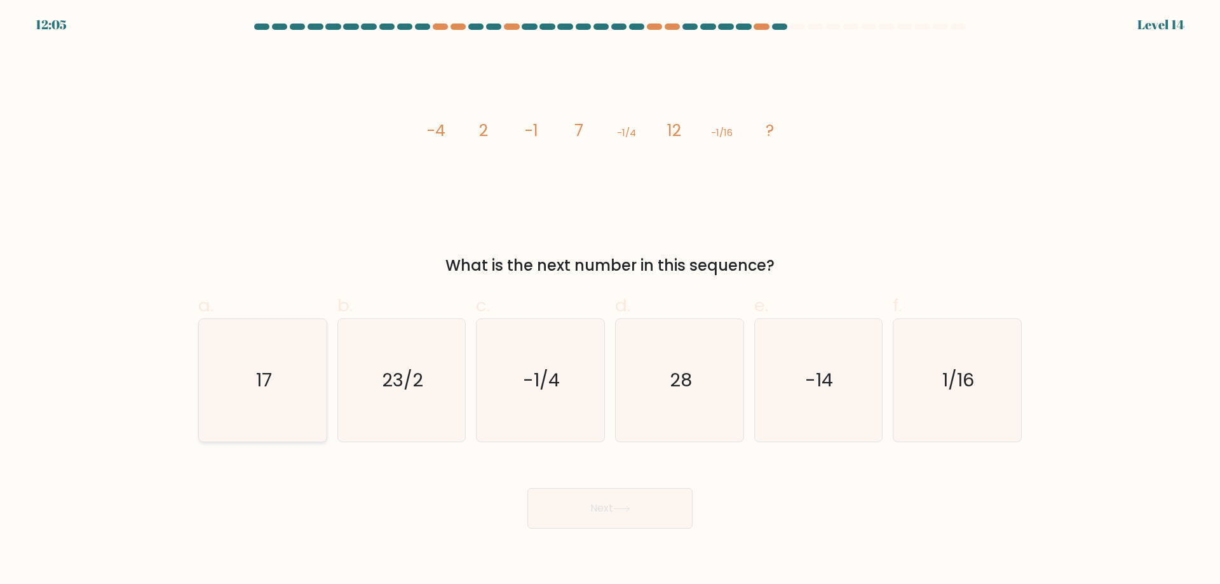
click at [283, 410] on icon "17" at bounding box center [262, 380] width 123 height 123
click at [610, 301] on input "a. 17" at bounding box center [610, 296] width 1 height 8
radio input "true"
click at [659, 494] on button "Next" at bounding box center [609, 508] width 165 height 41
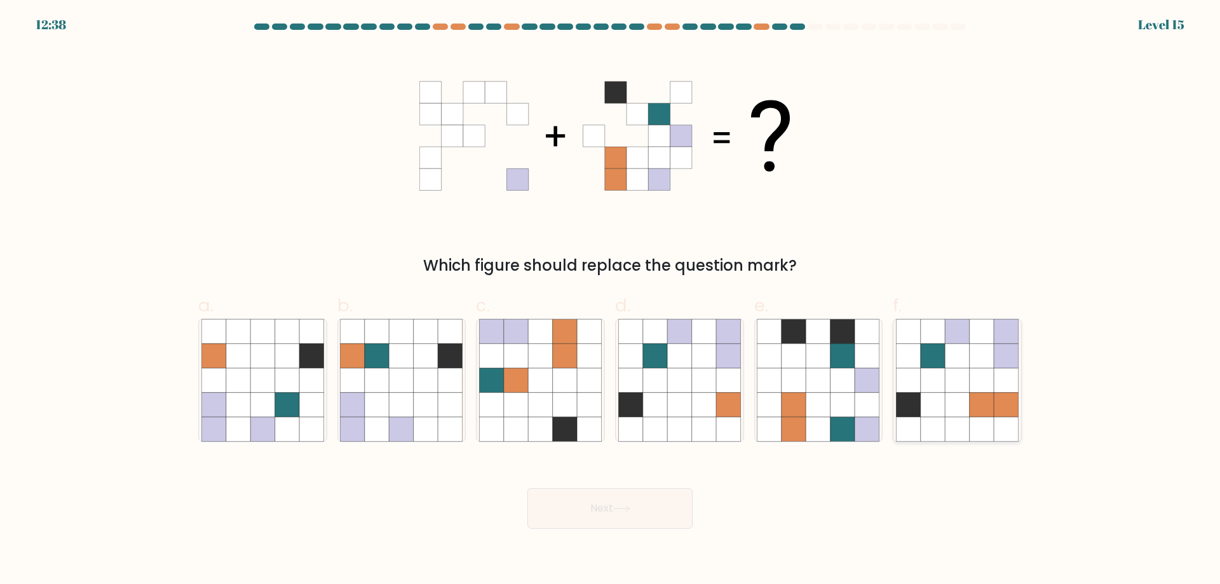
click at [963, 416] on icon at bounding box center [957, 380] width 123 height 123
click at [611, 301] on input "f." at bounding box center [610, 296] width 1 height 8
radio input "true"
click at [580, 506] on button "Next" at bounding box center [609, 508] width 165 height 41
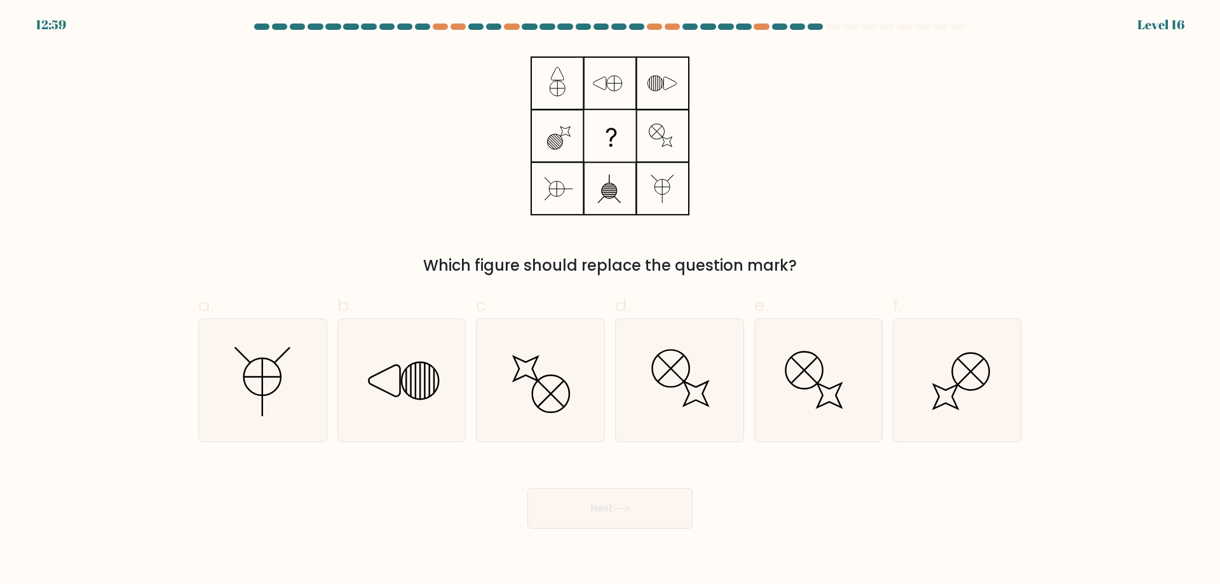
click at [1036, 419] on form at bounding box center [610, 276] width 1220 height 505
click at [582, 383] on icon at bounding box center [540, 380] width 123 height 123
click at [610, 301] on input "c." at bounding box center [610, 296] width 1 height 8
radio input "true"
click at [630, 511] on icon at bounding box center [621, 508] width 17 height 7
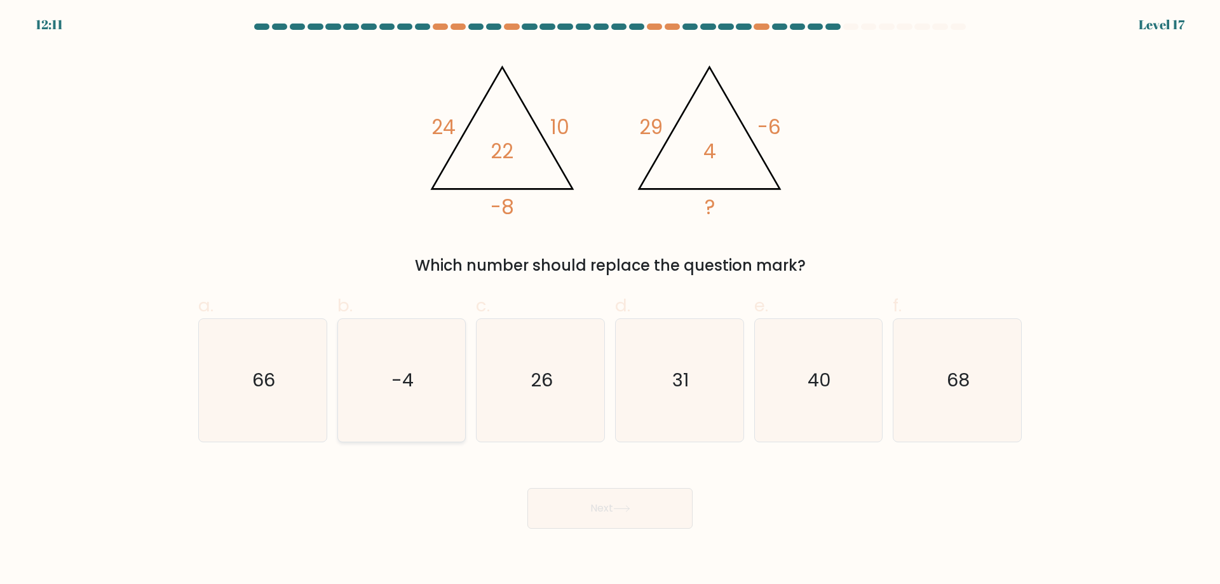
click at [424, 401] on icon "-4" at bounding box center [401, 380] width 123 height 123
click at [610, 301] on input "b. -4" at bounding box center [610, 296] width 1 height 8
radio input "true"
click at [328, 368] on div "a. 66" at bounding box center [262, 367] width 139 height 150
click at [205, 370] on icon "66" at bounding box center [262, 380] width 123 height 123
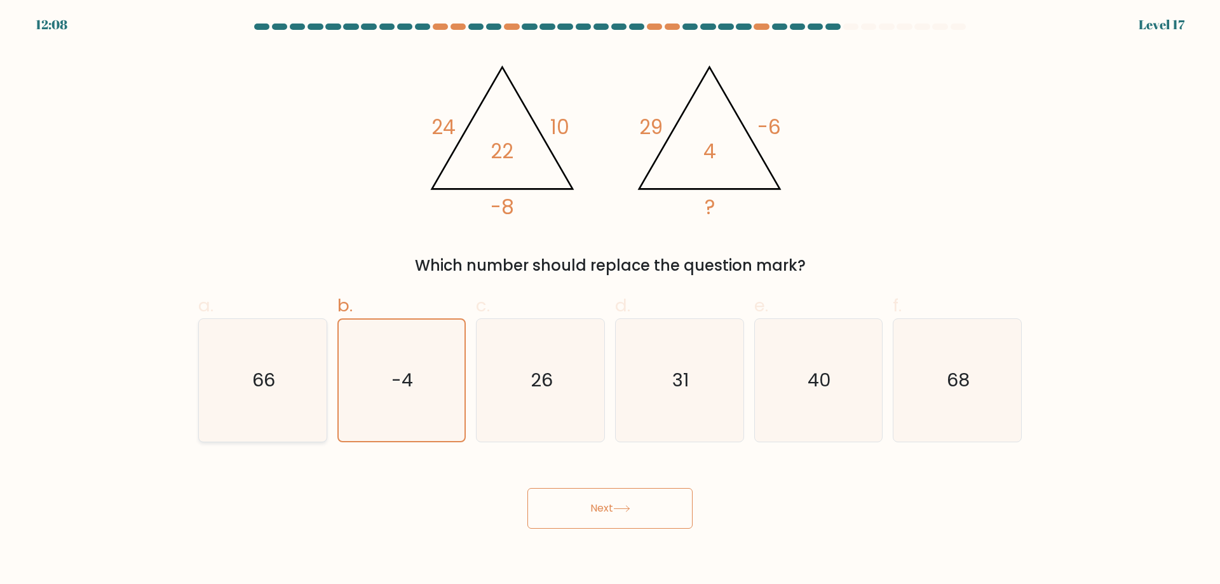
click at [610, 301] on input "a. 66" at bounding box center [610, 296] width 1 height 8
radio input "true"
drag, startPoint x: 869, startPoint y: 398, endPoint x: 857, endPoint y: 401, distance: 12.5
click at [870, 399] on icon "40" at bounding box center [818, 380] width 123 height 123
click at [611, 301] on input "e. 40" at bounding box center [610, 296] width 1 height 8
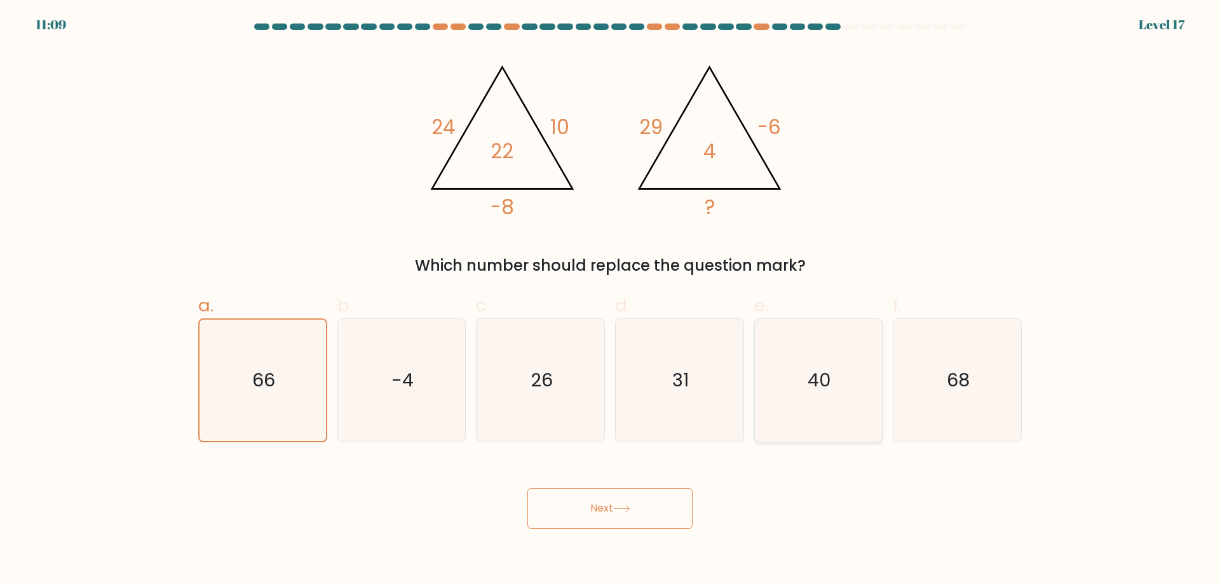
radio input "true"
click at [687, 419] on icon "31" at bounding box center [679, 380] width 123 height 123
click at [611, 301] on input "d. 31" at bounding box center [610, 296] width 1 height 8
radio input "true"
click at [635, 506] on button "Next" at bounding box center [609, 508] width 165 height 41
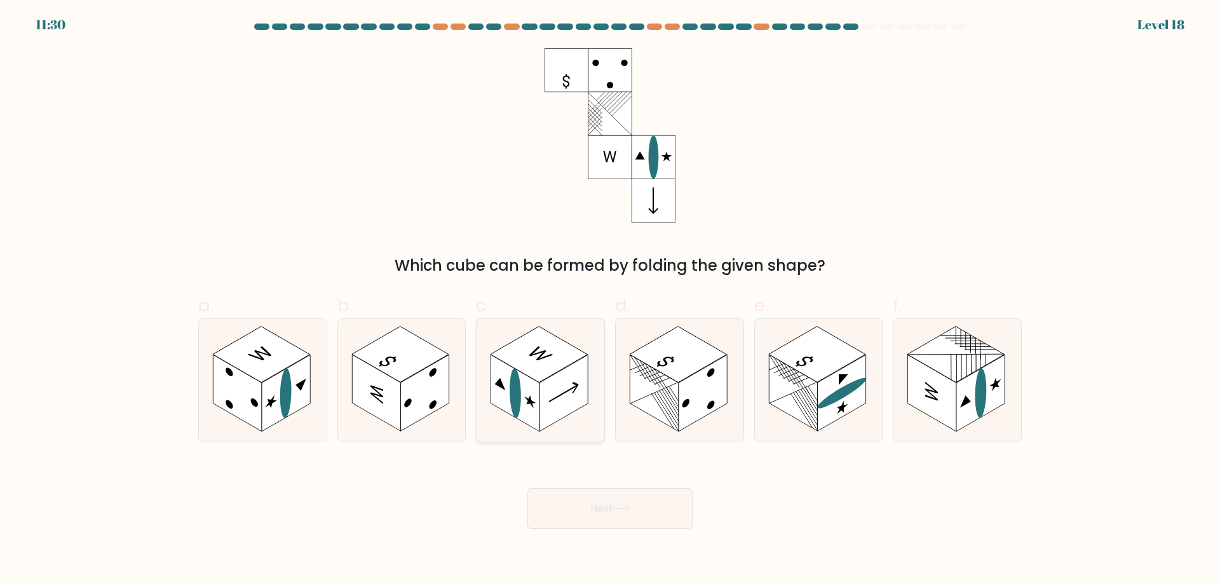
click at [533, 375] on rect at bounding box center [538, 355] width 97 height 56
click at [610, 301] on input "c." at bounding box center [610, 296] width 1 height 8
radio input "true"
click at [633, 521] on button "Next" at bounding box center [609, 508] width 165 height 41
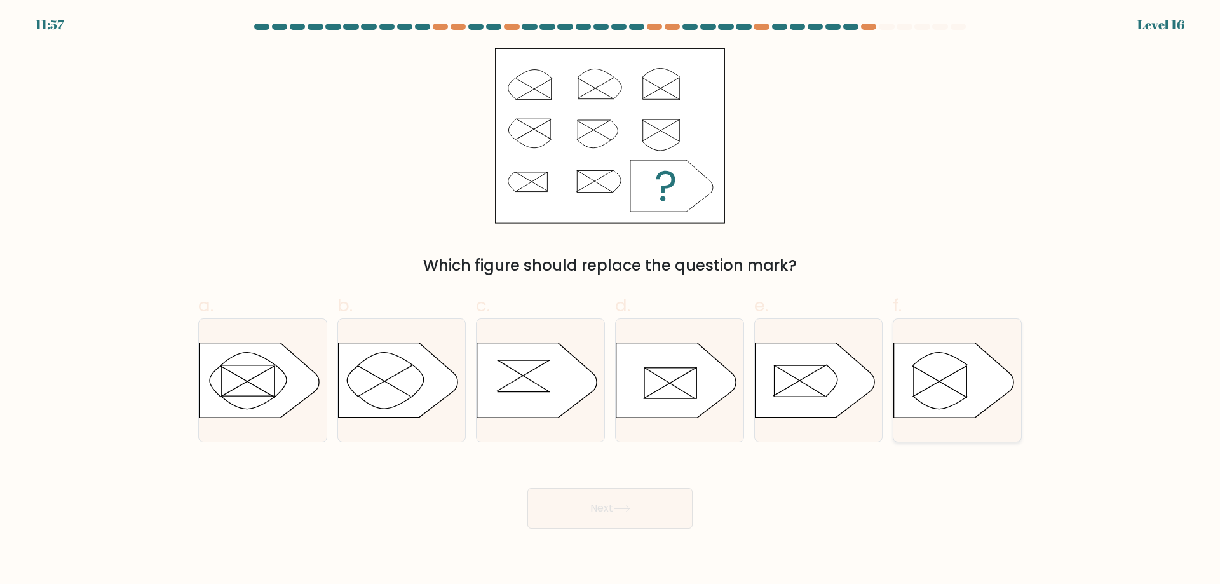
click at [953, 396] on icon at bounding box center [953, 380] width 119 height 74
click at [611, 301] on input "f." at bounding box center [610, 296] width 1 height 8
radio input "true"
click at [618, 508] on icon at bounding box center [621, 508] width 17 height 7
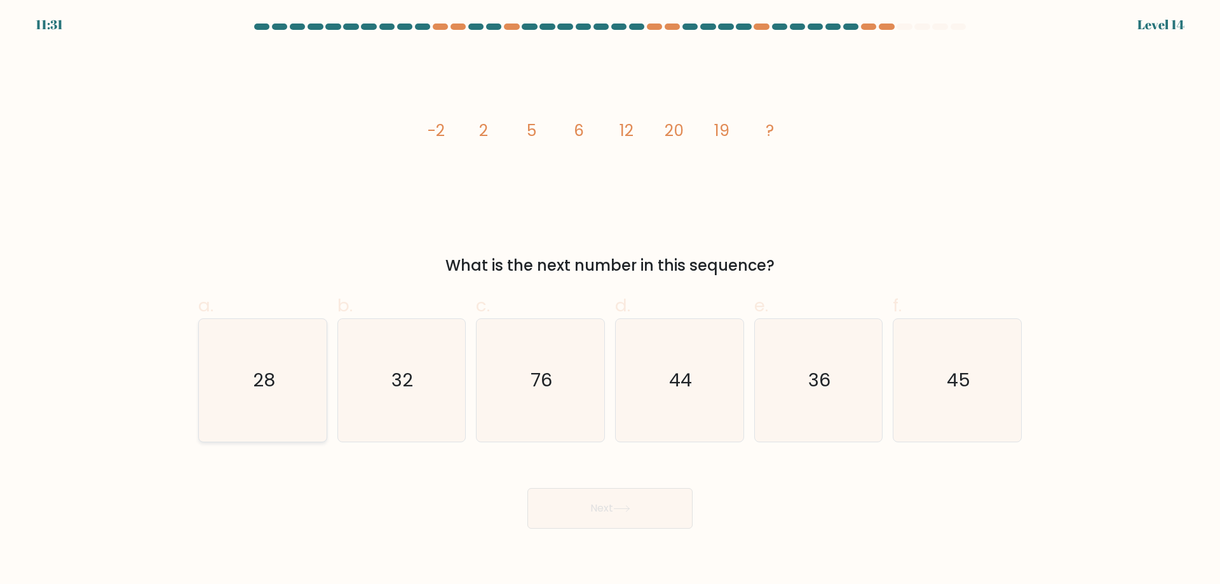
click at [304, 417] on icon "28" at bounding box center [262, 380] width 123 height 123
click at [610, 301] on input "a. 28" at bounding box center [610, 296] width 1 height 8
radio input "true"
click at [652, 495] on button "Next" at bounding box center [609, 508] width 165 height 41
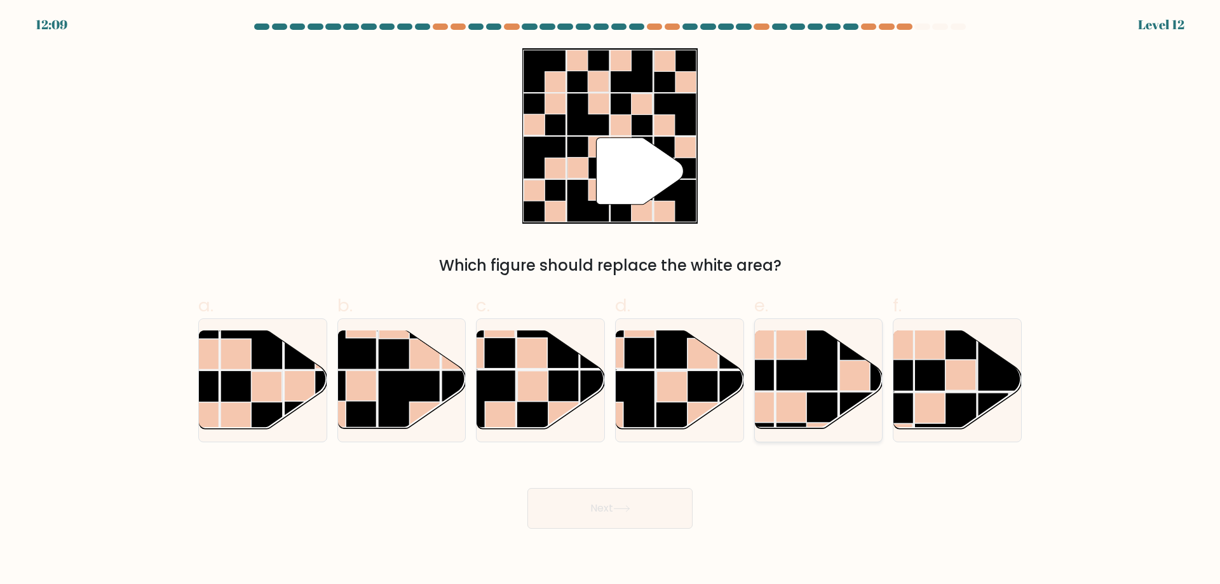
click at [794, 378] on rect at bounding box center [807, 360] width 62 height 62
click at [611, 301] on input "e." at bounding box center [610, 296] width 1 height 8
radio input "true"
click at [609, 512] on button "Next" at bounding box center [609, 508] width 165 height 41
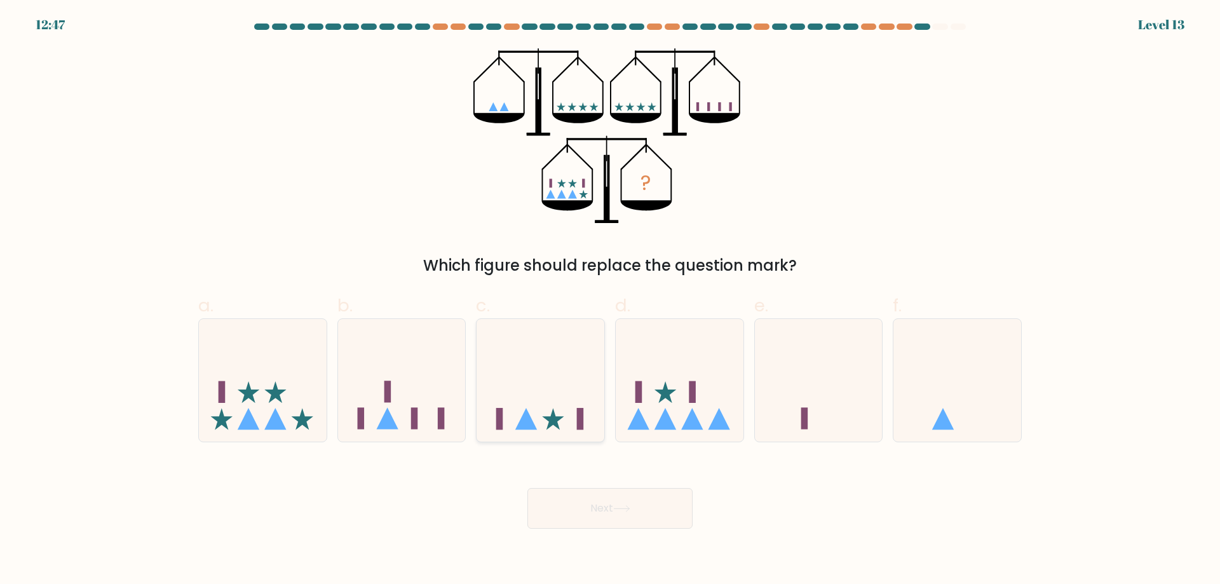
click at [550, 395] on icon at bounding box center [540, 379] width 128 height 105
click at [610, 301] on input "c." at bounding box center [610, 296] width 1 height 8
radio input "true"
click at [262, 409] on icon at bounding box center [263, 379] width 128 height 105
click at [610, 301] on input "a." at bounding box center [610, 296] width 1 height 8
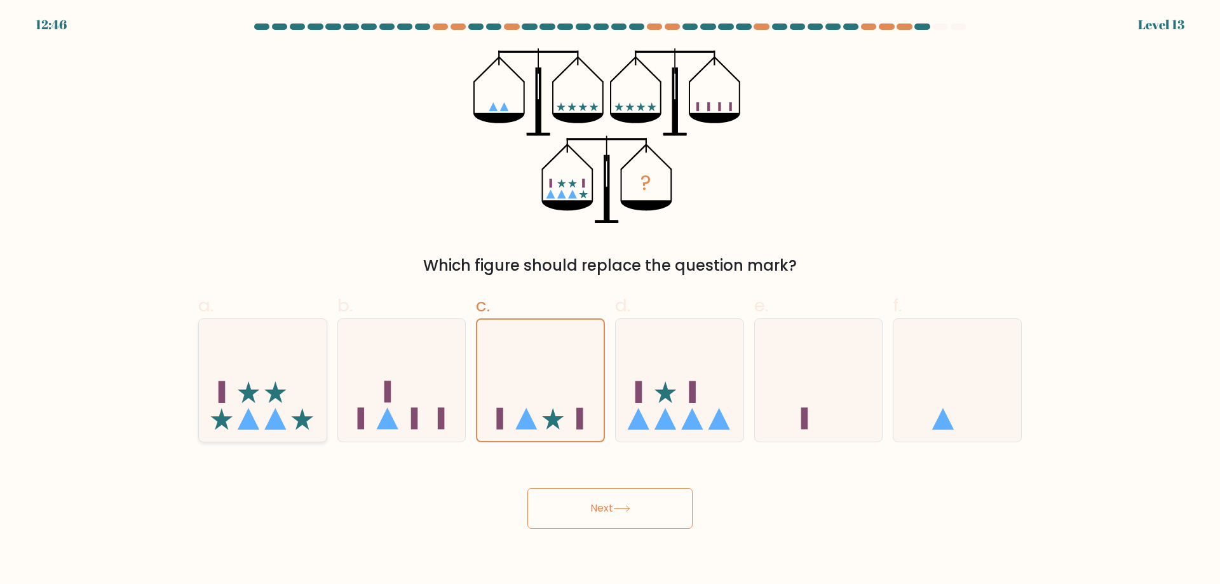
radio input "true"
click at [602, 545] on body "12:45 Level 13" at bounding box center [610, 292] width 1220 height 584
click at [583, 507] on button "Next" at bounding box center [609, 508] width 165 height 41
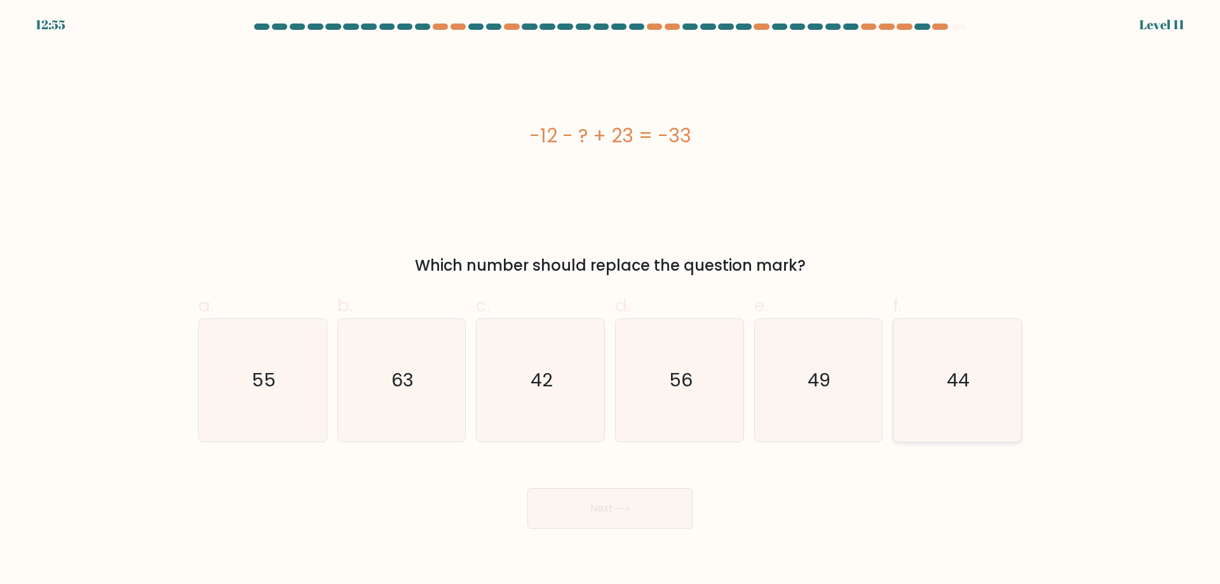
click at [933, 375] on icon "44" at bounding box center [957, 380] width 123 height 123
click at [611, 301] on input "f. 44" at bounding box center [610, 296] width 1 height 8
radio input "true"
click at [551, 490] on button "Next" at bounding box center [609, 508] width 165 height 41
